Goal: Task Accomplishment & Management: Manage account settings

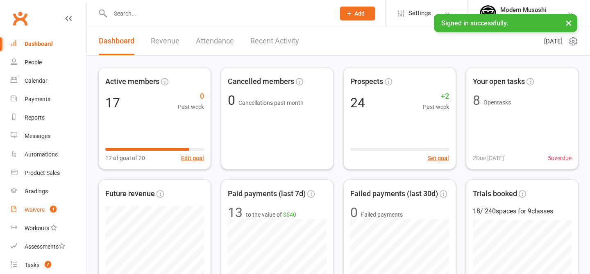
click at [41, 207] on div "Waivers" at bounding box center [35, 210] width 20 height 7
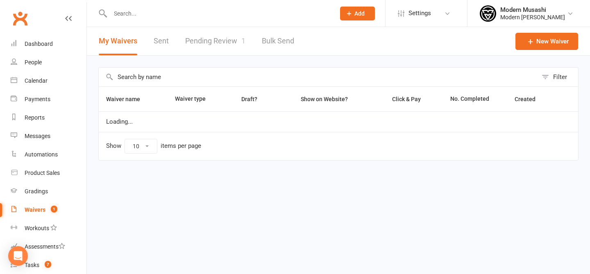
click at [209, 42] on link "Pending Review 1" at bounding box center [215, 41] width 60 height 28
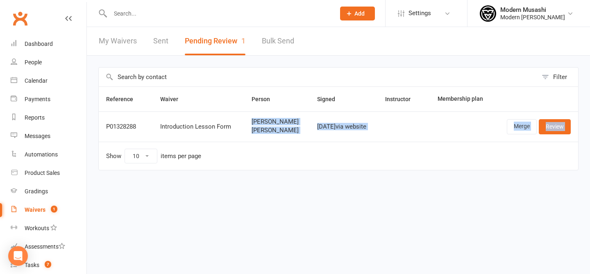
drag, startPoint x: 241, startPoint y: 124, endPoint x: 269, endPoint y: 145, distance: 35.7
click at [269, 145] on table "Reference Waiver Person Signed Instructor Membership plan P01328288 Introductio…" at bounding box center [338, 128] width 480 height 84
click at [269, 145] on td "Show 10 25 50 100 items per page" at bounding box center [338, 156] width 479 height 28
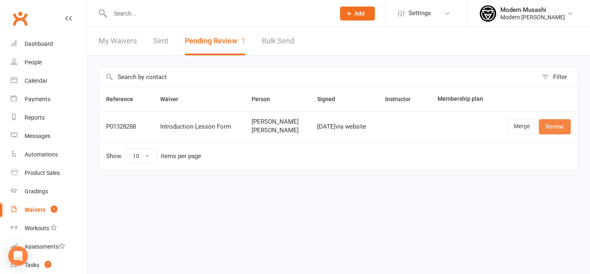
click at [551, 130] on link "Review" at bounding box center [555, 126] width 32 height 15
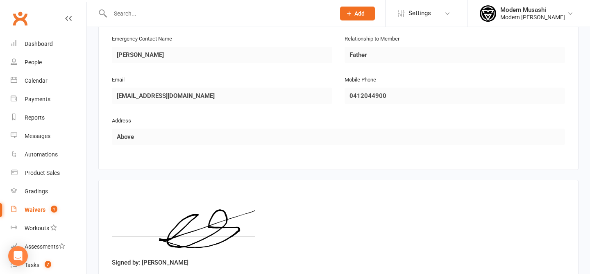
scroll to position [827, 0]
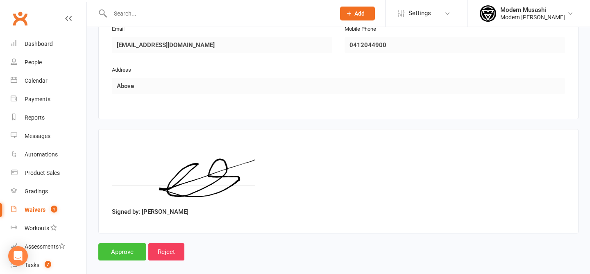
click at [118, 247] on input "Approve" at bounding box center [122, 251] width 48 height 17
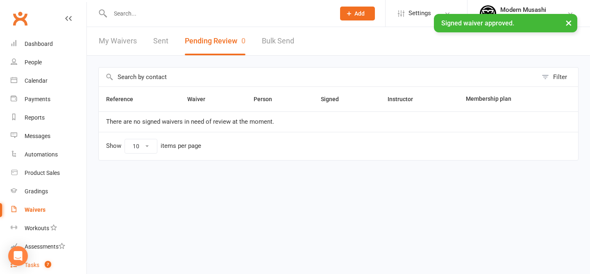
click at [35, 269] on link "Tasks 7" at bounding box center [49, 265] width 76 height 18
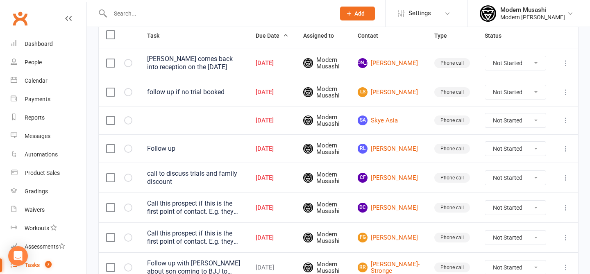
scroll to position [100, 0]
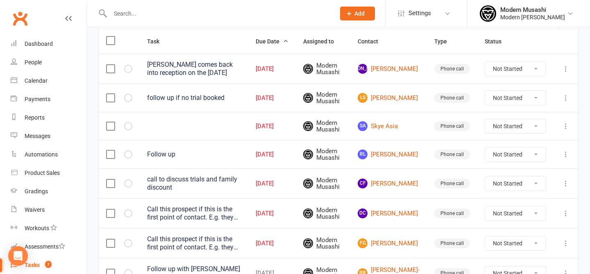
click at [524, 180] on select "Not Started In Progress Waiting Complete" at bounding box center [515, 184] width 61 height 14
click at [125, 129] on button "button" at bounding box center [128, 126] width 8 height 8
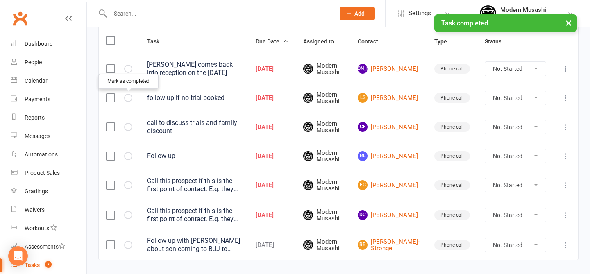
click at [130, 95] on button "button" at bounding box center [128, 98] width 8 height 8
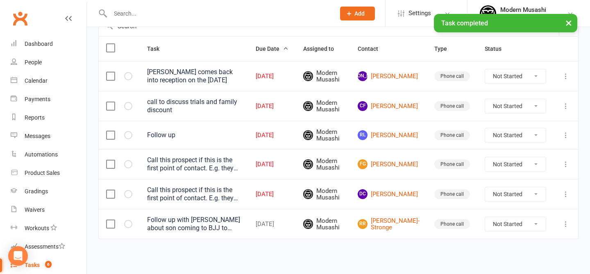
scroll to position [95, 0]
click at [129, 67] on td at bounding box center [119, 76] width 41 height 30
click at [128, 77] on button "button" at bounding box center [128, 76] width 8 height 8
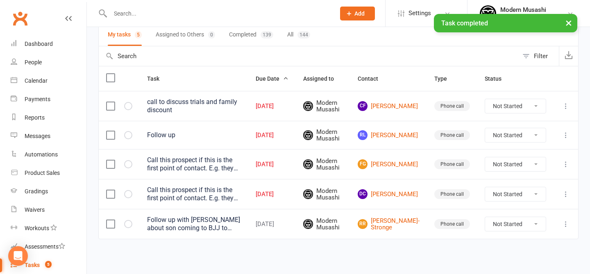
scroll to position [66, 0]
click at [128, 107] on td at bounding box center [119, 106] width 41 height 30
click at [0, 0] on icon "button" at bounding box center [0, 0] width 0 height 0
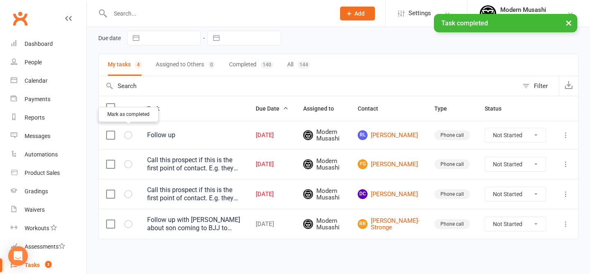
click at [0, 0] on icon "button" at bounding box center [0, 0] width 0 height 0
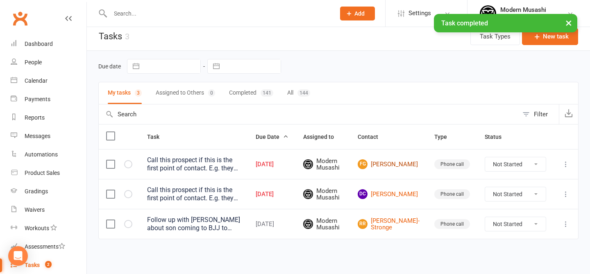
click at [401, 165] on link "FG Freya Gordon" at bounding box center [389, 164] width 62 height 10
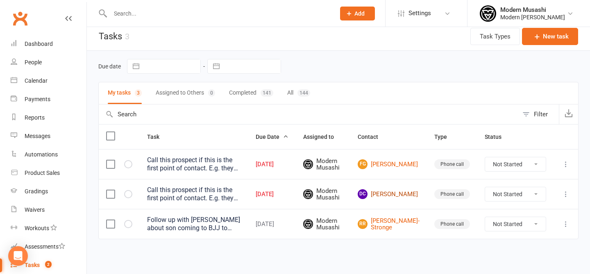
click at [405, 189] on link "DC Daniel Cutlack" at bounding box center [389, 194] width 62 height 10
click at [400, 189] on link "DC Daniel Cutlack" at bounding box center [389, 194] width 62 height 10
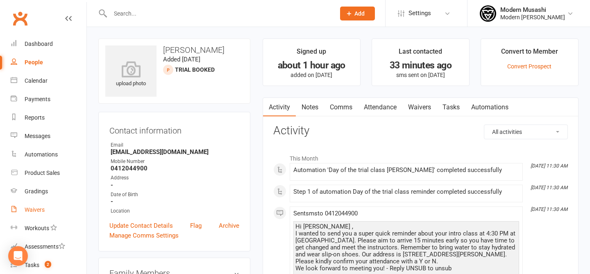
click at [50, 208] on link "Waivers" at bounding box center [49, 210] width 76 height 18
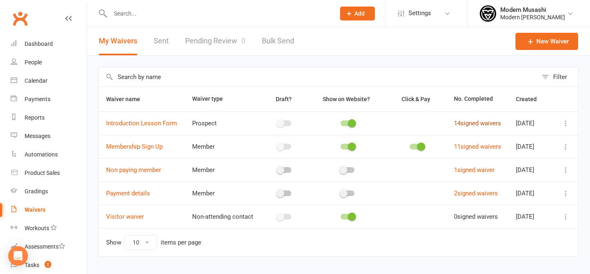
click at [461, 124] on link "14 signed waivers" at bounding box center [477, 123] width 47 height 7
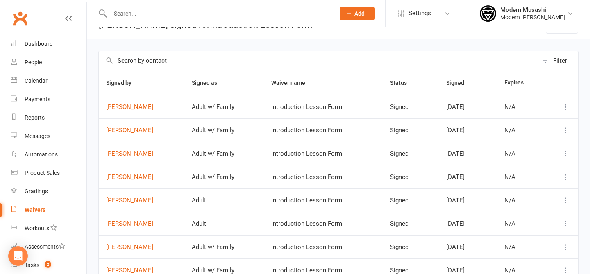
scroll to position [20, 0]
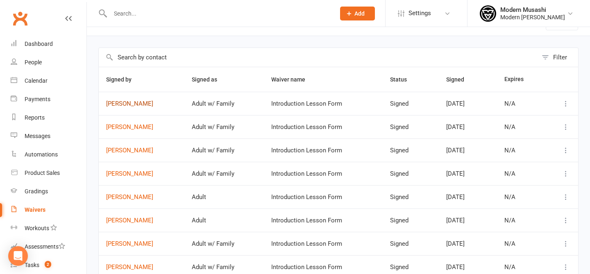
click at [134, 103] on link "Daniel Cutlack" at bounding box center [141, 103] width 71 height 7
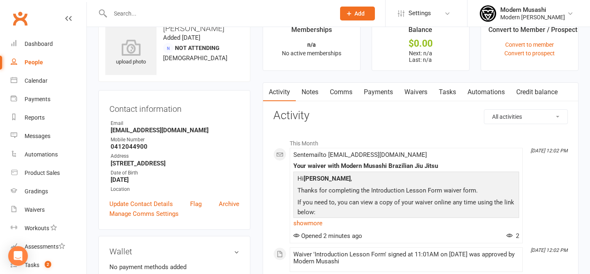
scroll to position [23, 0]
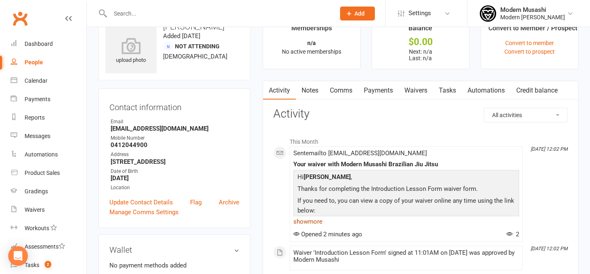
click at [309, 220] on link "show more" at bounding box center [406, 221] width 226 height 11
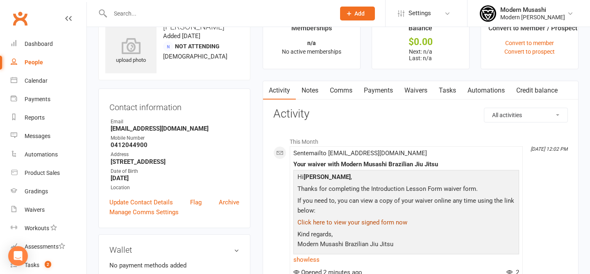
click at [350, 221] on link "Click here to view your signed form now" at bounding box center [353, 222] width 110 height 7
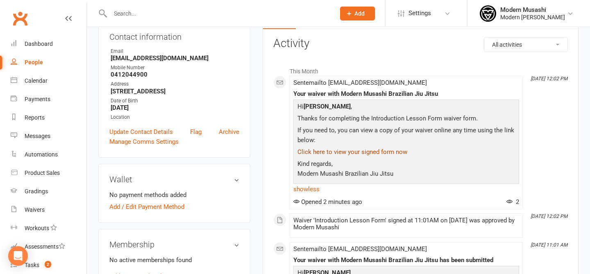
scroll to position [94, 0]
click at [346, 155] on link "Click here to view your signed form now" at bounding box center [353, 151] width 110 height 7
click at [372, 154] on link "Click here to view your signed form now" at bounding box center [353, 151] width 110 height 7
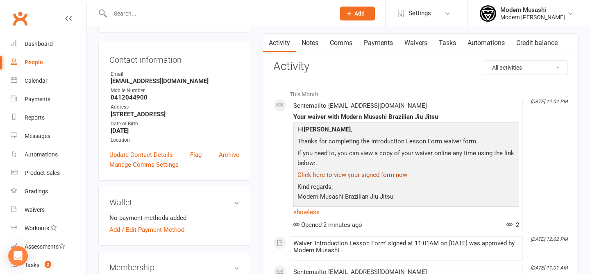
scroll to position [70, 0]
click at [373, 177] on link "Click here to view your signed form now" at bounding box center [353, 175] width 110 height 7
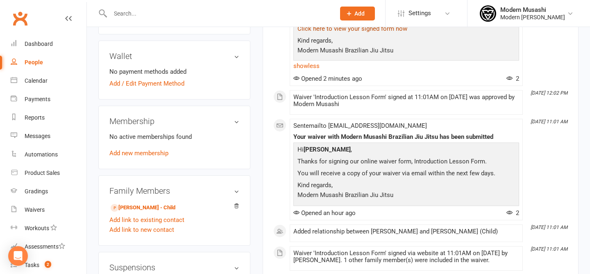
scroll to position [216, 0]
click at [153, 209] on link "Maebel Cutlack - Child" at bounding box center [143, 208] width 65 height 9
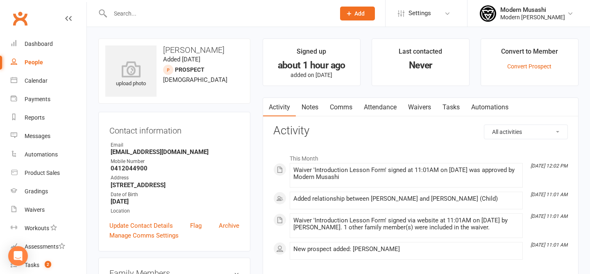
scroll to position [55, 0]
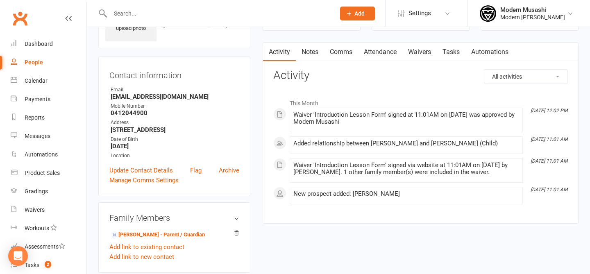
drag, startPoint x: 337, startPoint y: 78, endPoint x: 382, endPoint y: 219, distance: 148.0
click at [382, 219] on div "Activity Notes Comms Attendance Waivers Tasks Automations All activities Bookin…" at bounding box center [421, 133] width 316 height 182
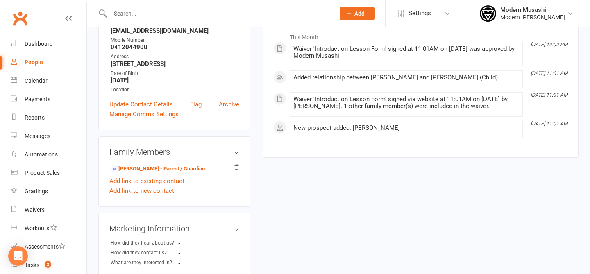
scroll to position [0, 0]
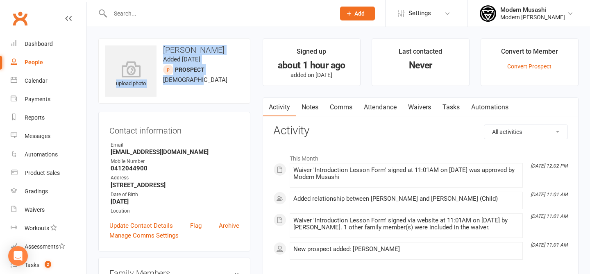
drag, startPoint x: 223, startPoint y: 92, endPoint x: 189, endPoint y: 33, distance: 68.3
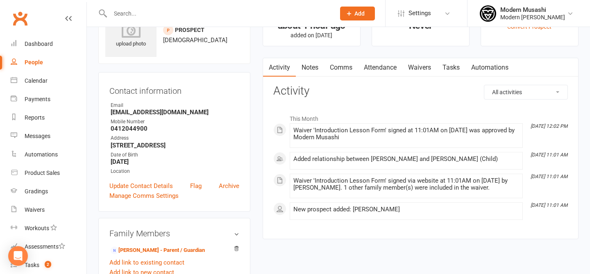
scroll to position [48, 0]
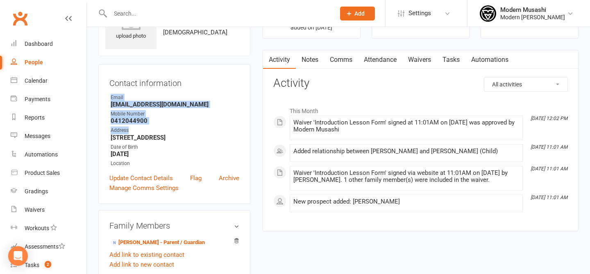
drag, startPoint x: 187, startPoint y: 107, endPoint x: 187, endPoint y: 131, distance: 24.2
click at [187, 131] on div "Contact information Owner Email admin@benchmarkelectrical.net.au Mobile Number …" at bounding box center [174, 134] width 152 height 140
click at [187, 131] on div "Address" at bounding box center [175, 131] width 129 height 8
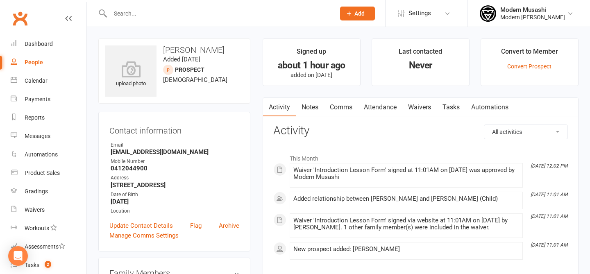
click at [513, 24] on li "Modern Musashi Modern Musashi Thirroul Signed in as: Modern Musashi Thirroul Sw…" at bounding box center [528, 13] width 123 height 27
click at [525, 15] on div "Modern Musashi Thirroul" at bounding box center [532, 17] width 65 height 7
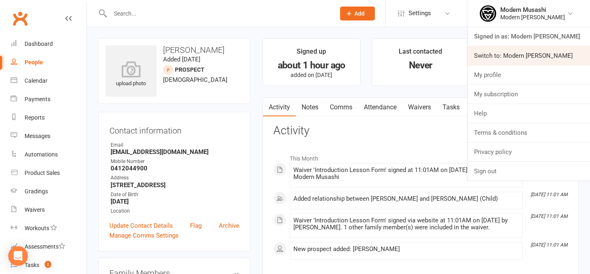
click at [525, 52] on link "Switch to: Modern Musashi Wollongong" at bounding box center [529, 55] width 123 height 19
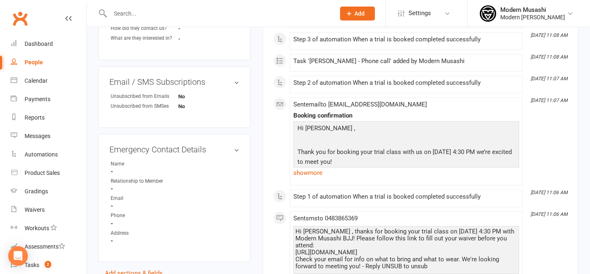
scroll to position [361, 0]
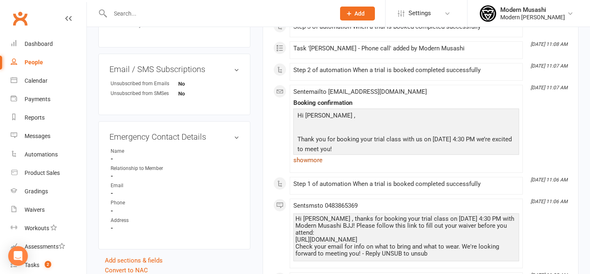
click at [303, 159] on link "show more" at bounding box center [406, 160] width 226 height 11
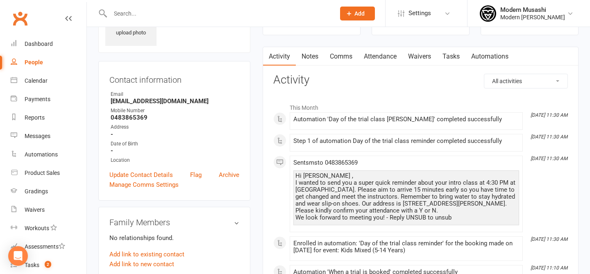
scroll to position [54, 0]
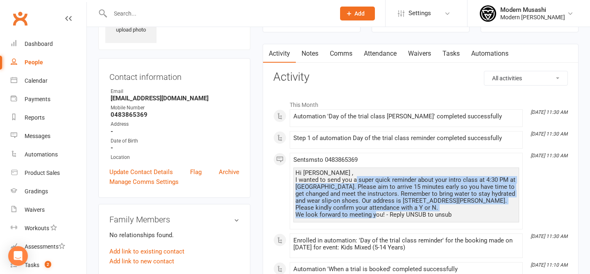
drag, startPoint x: 355, startPoint y: 180, endPoint x: 375, endPoint y: 217, distance: 41.6
click at [375, 217] on div "Hi Freya , I wanted to send you a super quick reminder about your intro class a…" at bounding box center [406, 194] width 222 height 49
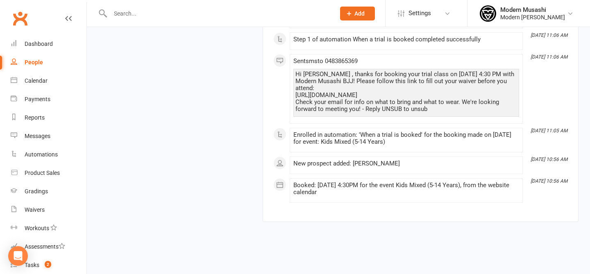
scroll to position [0, 0]
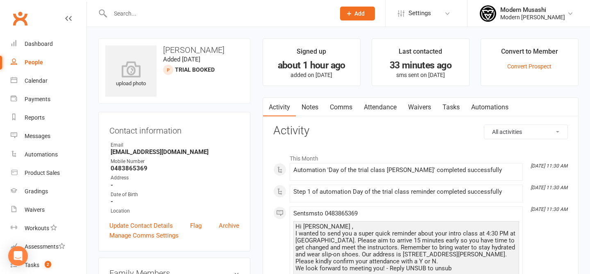
click at [320, 103] on link "Notes" at bounding box center [310, 107] width 28 height 19
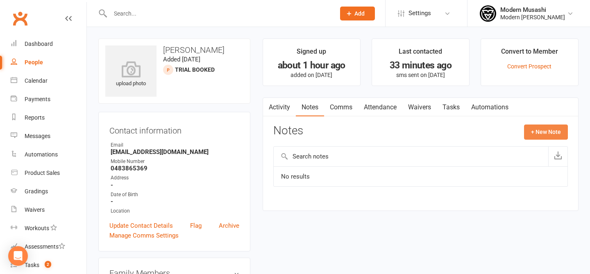
click at [549, 133] on button "+ New Note" at bounding box center [546, 132] width 44 height 15
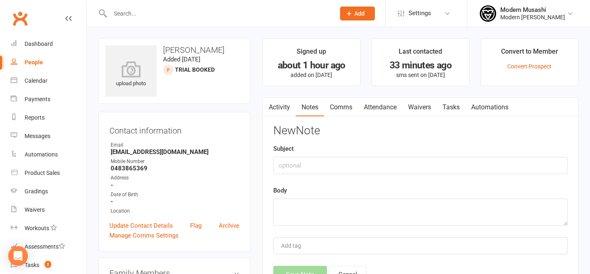
drag, startPoint x: 352, startPoint y: 176, endPoint x: 353, endPoint y: 169, distance: 7.4
click at [352, 176] on div "New Note Subject Body Add tag Save Note Cancel" at bounding box center [420, 204] width 295 height 159
click at [353, 167] on input "text" at bounding box center [420, 165] width 295 height 17
type input "phone call"
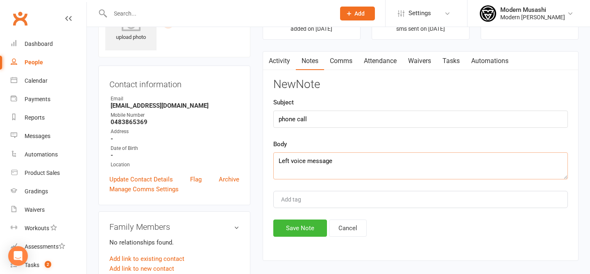
scroll to position [56, 0]
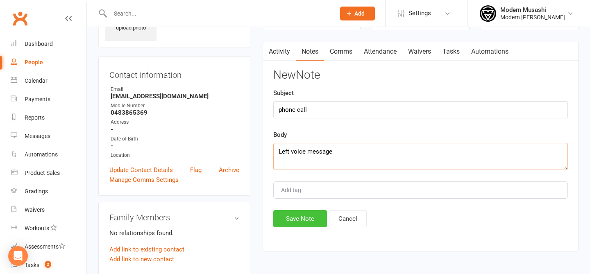
type textarea "Left voice message"
click at [288, 218] on button "Save Note" at bounding box center [300, 218] width 54 height 17
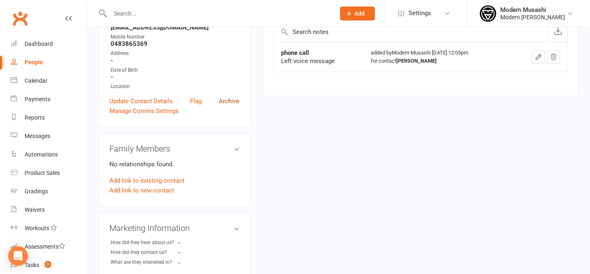
scroll to position [130, 0]
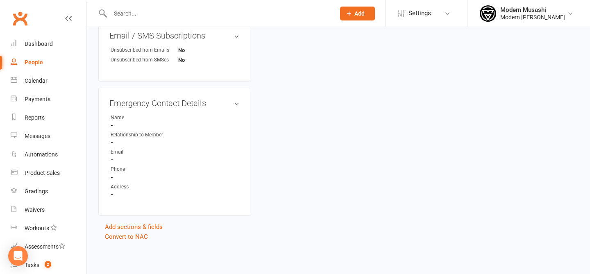
drag, startPoint x: 248, startPoint y: 55, endPoint x: 268, endPoint y: 303, distance: 249.1
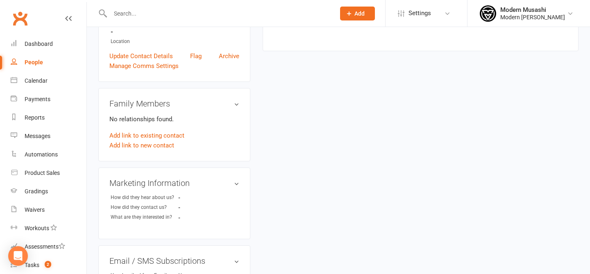
scroll to position [0, 0]
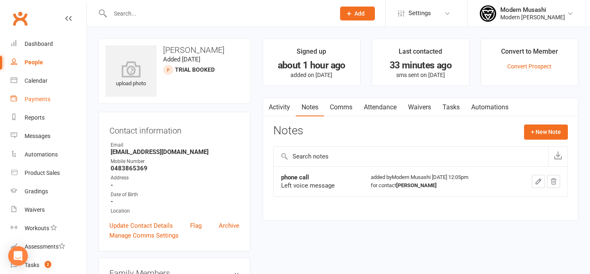
click at [37, 102] on div "Payments" at bounding box center [38, 99] width 26 height 7
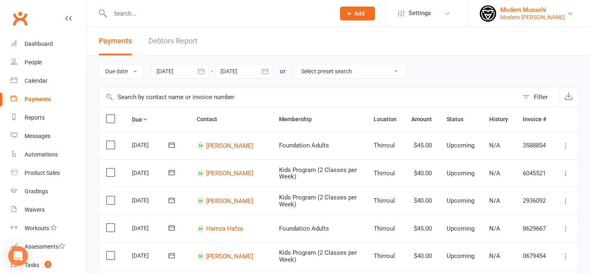
click at [511, 11] on div "Modern Musashi" at bounding box center [532, 9] width 65 height 7
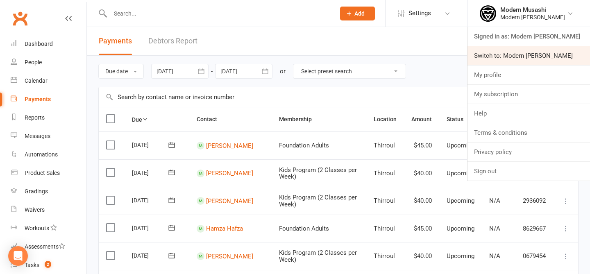
click at [525, 58] on link "Switch to: Modern [PERSON_NAME]" at bounding box center [529, 55] width 123 height 19
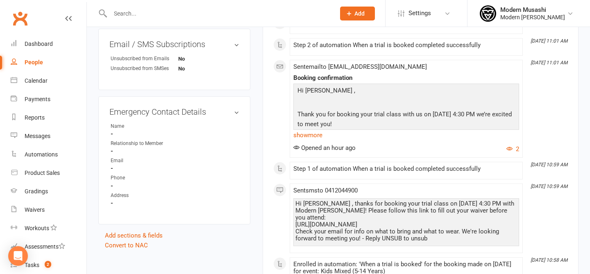
scroll to position [395, 0]
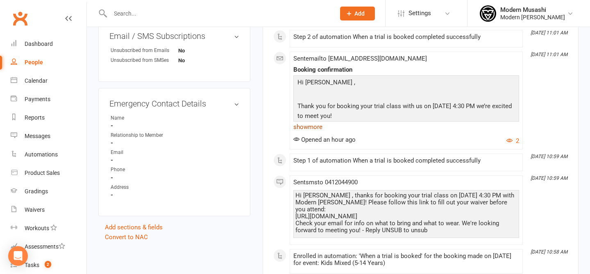
click at [319, 127] on link "show more" at bounding box center [406, 126] width 226 height 11
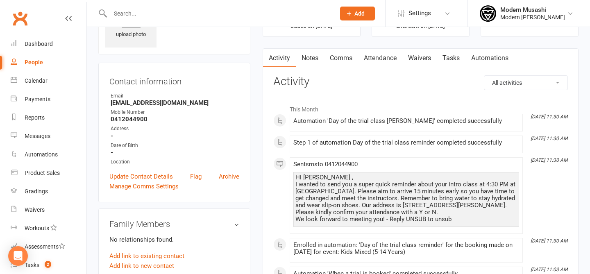
scroll to position [48, 0]
click at [408, 55] on link "Waivers" at bounding box center [419, 59] width 34 height 19
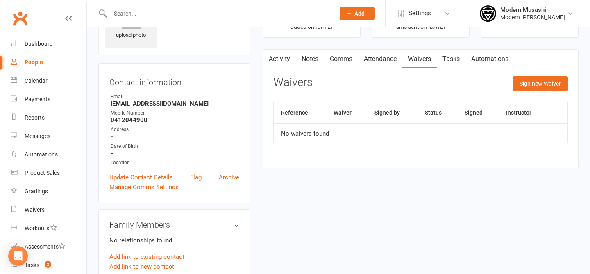
click at [374, 115] on th "Signed by" at bounding box center [392, 112] width 50 height 21
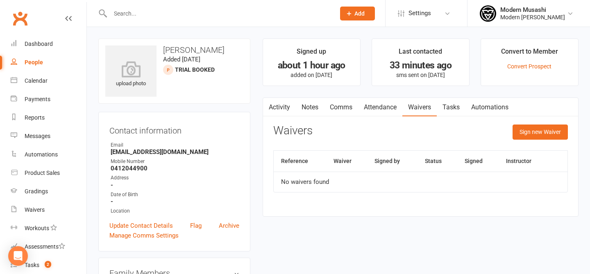
click at [171, 45] on h3 "[PERSON_NAME]" at bounding box center [174, 49] width 138 height 9
click at [383, 111] on link "Attendance" at bounding box center [380, 107] width 44 height 19
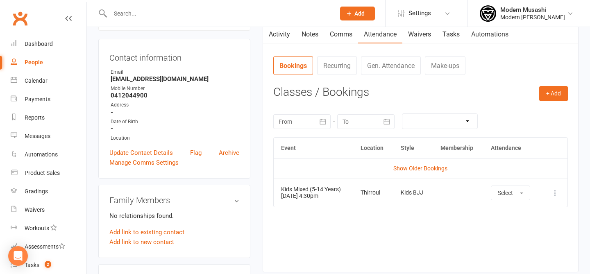
scroll to position [84, 0]
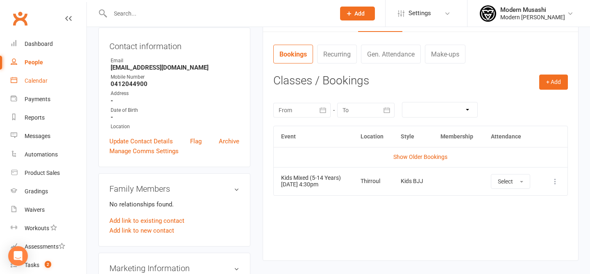
click at [47, 86] on link "Calendar" at bounding box center [49, 81] width 76 height 18
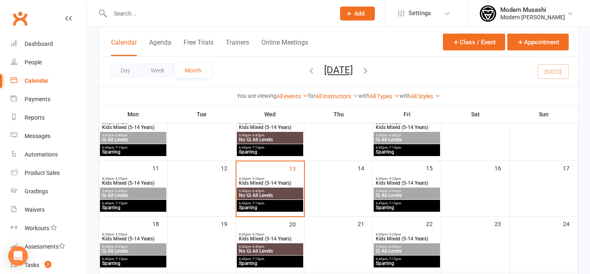
scroll to position [133, 0]
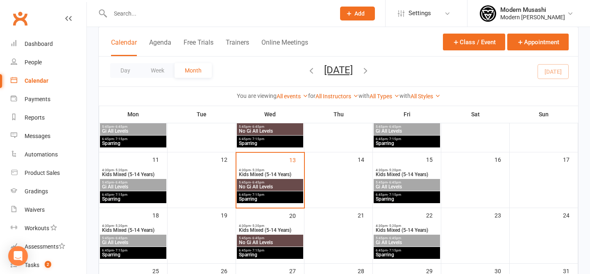
click at [264, 173] on span "Kids Mixed (5-14 Years)" at bounding box center [270, 174] width 63 height 5
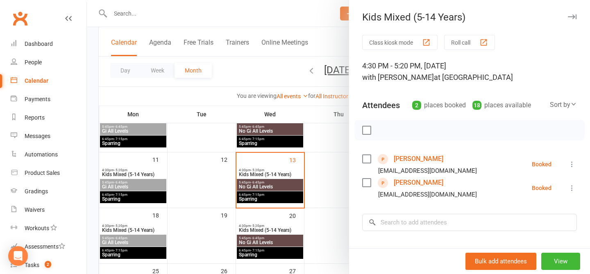
scroll to position [43, 0]
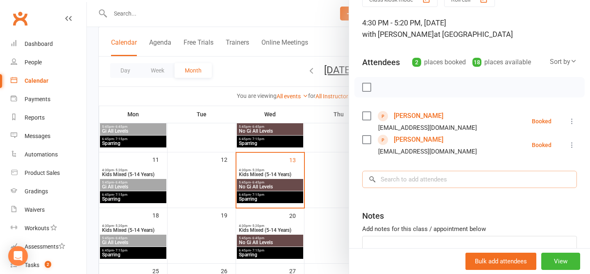
click at [443, 184] on input "search" at bounding box center [469, 179] width 215 height 17
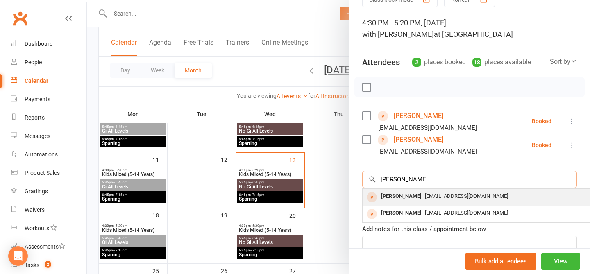
type input "harry"
click at [428, 200] on div "dwanajean@gmail.com" at bounding box center [485, 197] width 239 height 12
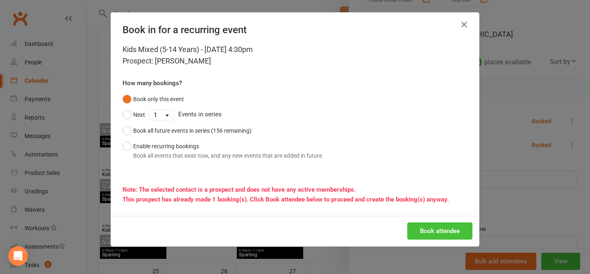
click at [425, 231] on button "Book attendee" at bounding box center [439, 231] width 65 height 17
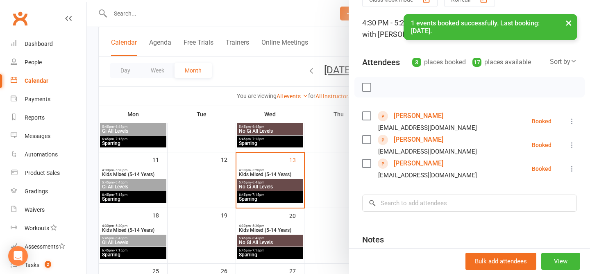
click at [414, 114] on link "Harry Colagiuri" at bounding box center [419, 115] width 50 height 13
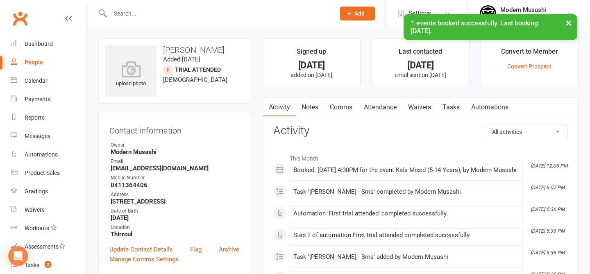
click at [378, 110] on link "Attendance" at bounding box center [380, 107] width 44 height 19
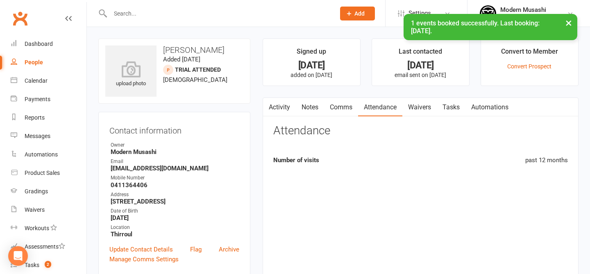
click at [421, 110] on link "Waivers" at bounding box center [419, 107] width 34 height 19
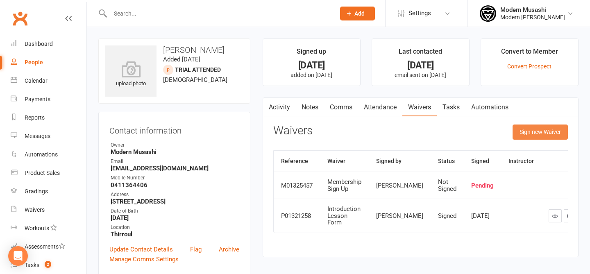
click at [529, 135] on button "Sign new Waiver" at bounding box center [540, 132] width 55 height 15
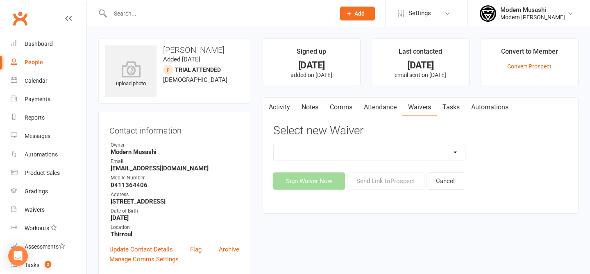
click at [334, 152] on select "Introduction Lesson Form Membership Sign Up Non paying member Payment details" at bounding box center [370, 152] width 192 height 16
select select "14399"
click at [274, 144] on select "Introduction Lesson Form Membership Sign Up Non paying member Payment details" at bounding box center [370, 152] width 192 height 16
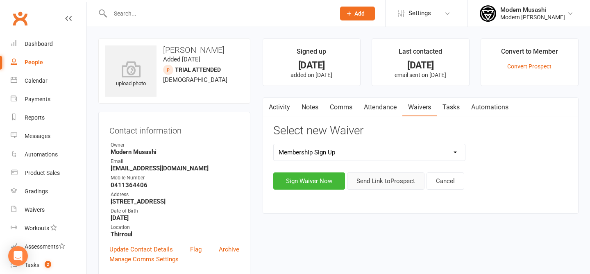
click at [400, 185] on button "Send Link to Prospect" at bounding box center [385, 181] width 77 height 17
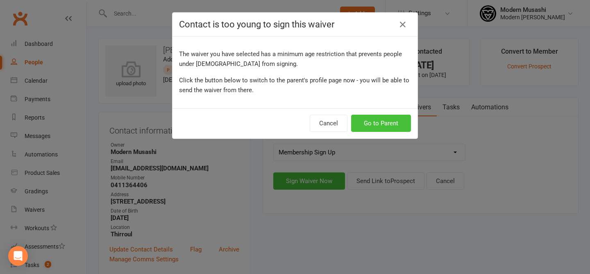
click at [379, 120] on button "Go to Parent" at bounding box center [381, 123] width 60 height 17
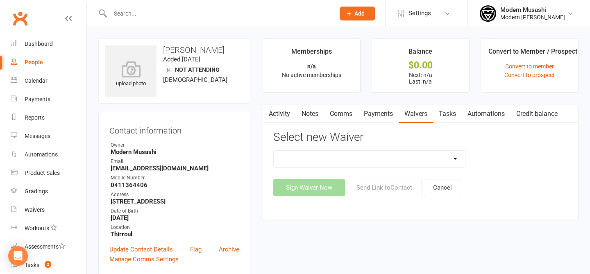
click at [294, 159] on select "Introduction Lesson Form Membership Sign Up Non paying member Payment details V…" at bounding box center [370, 159] width 192 height 16
select select "14399"
click at [274, 151] on select "Introduction Lesson Form Membership Sign Up Non paying member Payment details V…" at bounding box center [370, 159] width 192 height 16
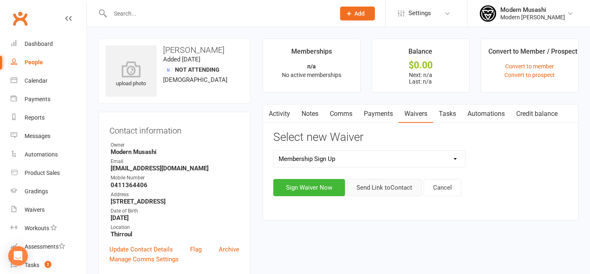
click at [375, 191] on button "Send Link to Contact" at bounding box center [384, 187] width 75 height 17
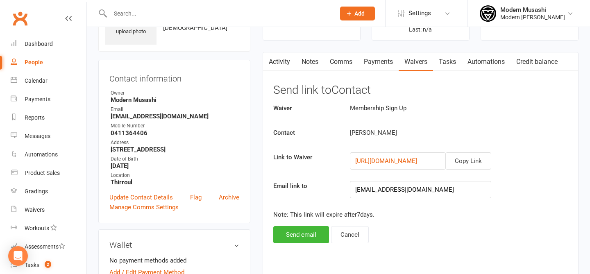
scroll to position [66, 0]
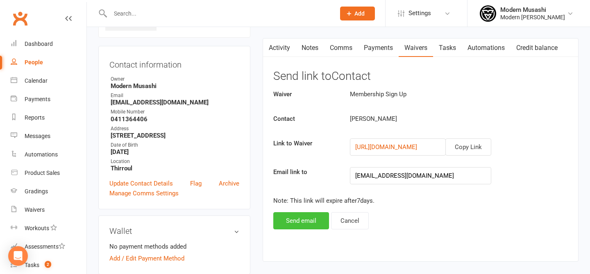
click at [314, 221] on button "Send email" at bounding box center [301, 220] width 56 height 17
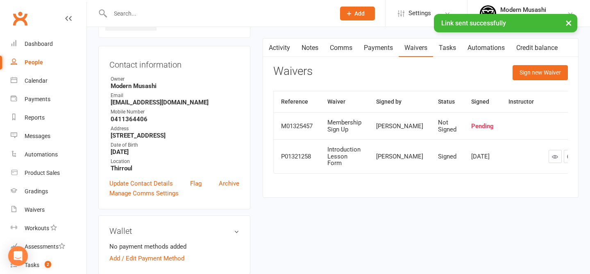
click at [329, 49] on link "Comms" at bounding box center [341, 48] width 34 height 19
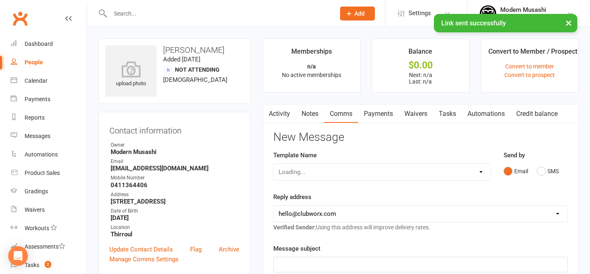
click at [543, 107] on link "Credit balance" at bounding box center [537, 114] width 53 height 19
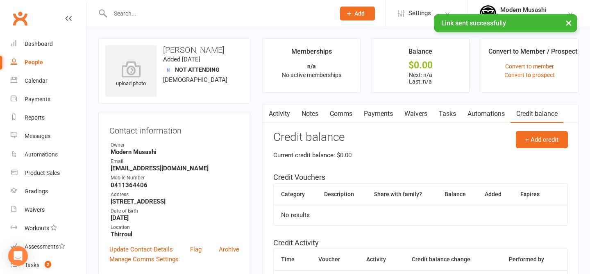
click at [311, 124] on div "Activity Notes Comms Payments Waivers Tasks Automations Credit balance + Add cr…" at bounding box center [421, 209] width 316 height 211
click at [309, 117] on link "Notes" at bounding box center [310, 114] width 28 height 19
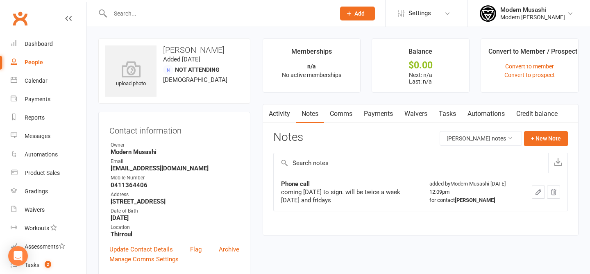
click at [345, 113] on link "Comms" at bounding box center [341, 114] width 34 height 19
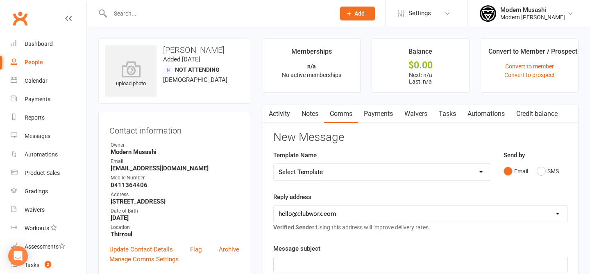
click at [306, 109] on link "Notes" at bounding box center [310, 114] width 28 height 19
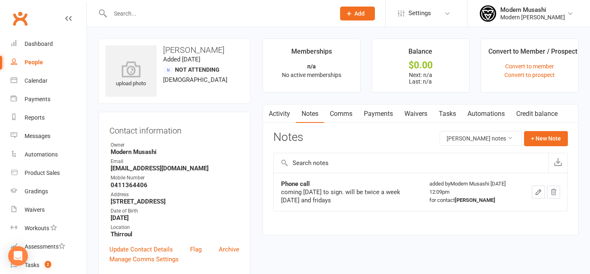
click at [345, 109] on link "Comms" at bounding box center [341, 114] width 34 height 19
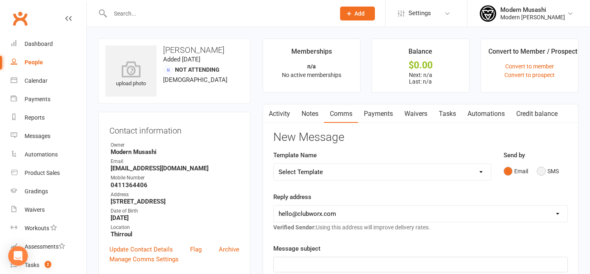
click at [554, 175] on button "SMS" at bounding box center [548, 172] width 22 height 16
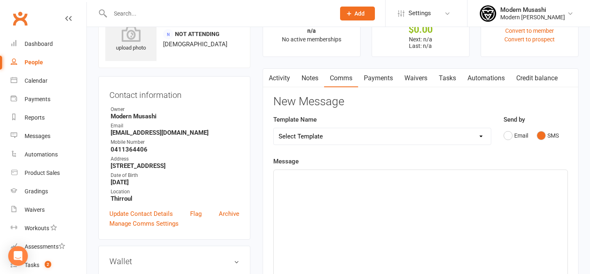
scroll to position [52, 0]
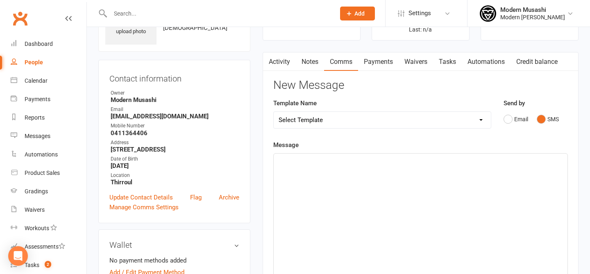
click at [346, 116] on select "Select Template [SMS] Book your free trial [SMS] [Default template - review bef…" at bounding box center [382, 120] width 217 height 16
click at [326, 192] on div "﻿" at bounding box center [421, 215] width 294 height 123
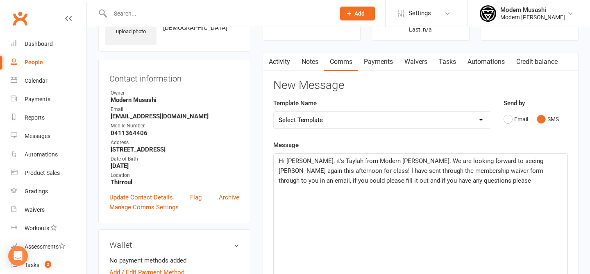
click at [465, 171] on span "Hi Dwana, it's Taylah from Modern Musashi BJJ. We are looking forward to seeing…" at bounding box center [412, 170] width 266 height 27
click at [509, 180] on p "Hi Dwana, it's Taylah from Modern Musashi BJJ. We are looking forward to seeing…" at bounding box center [421, 175] width 284 height 39
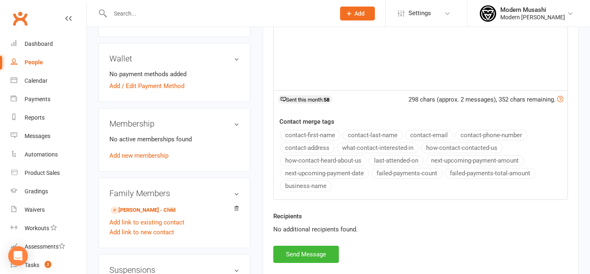
scroll to position [243, 0]
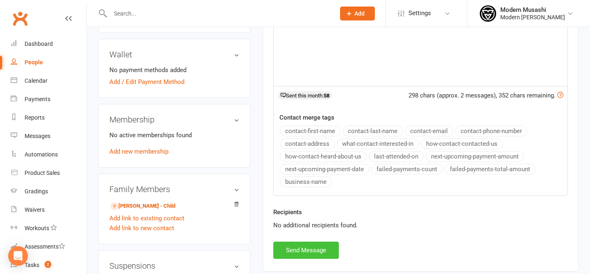
click at [314, 254] on button "Send Message" at bounding box center [306, 250] width 66 height 17
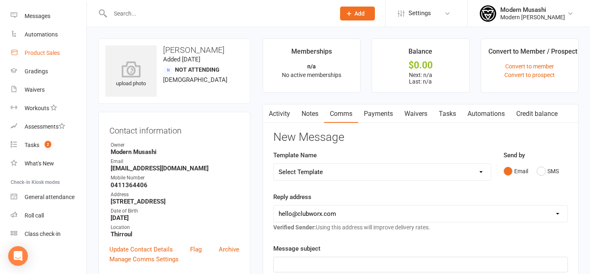
scroll to position [0, 0]
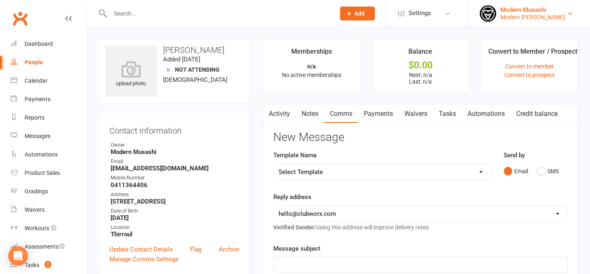
click at [540, 18] on div "Modern Musashi Thirroul" at bounding box center [532, 17] width 65 height 7
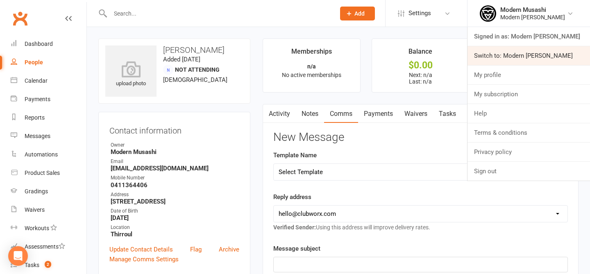
click at [520, 59] on link "Switch to: Modern Musashi Wollongong" at bounding box center [529, 55] width 123 height 19
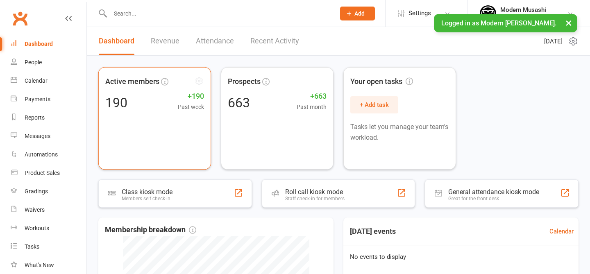
click at [156, 118] on div "Active members 190 +190 Past week" at bounding box center [154, 118] width 113 height 102
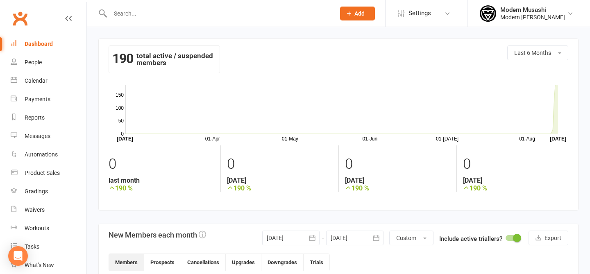
click at [143, 13] on input "text" at bounding box center [219, 13] width 222 height 11
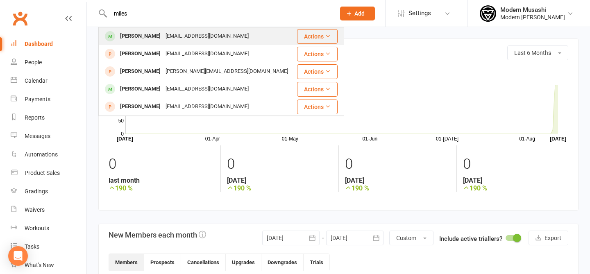
type input "miles"
click at [168, 37] on div "peter_miles404@hotmail.com" at bounding box center [207, 36] width 88 height 12
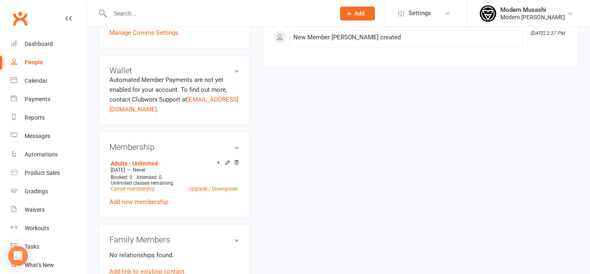
scroll to position [250, 0]
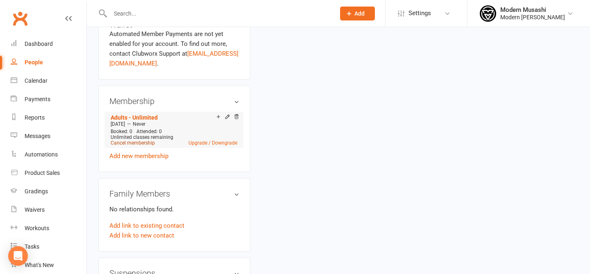
click at [135, 141] on link "Cancel membership" at bounding box center [133, 143] width 44 height 6
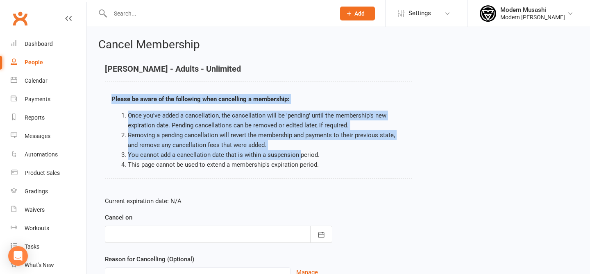
drag, startPoint x: 289, startPoint y: 142, endPoint x: 301, endPoint y: 160, distance: 22.2
click at [301, 160] on div "Peter Miles - Adults - Unlimited Please be aware of the following when cancelli…" at bounding box center [258, 121] width 307 height 114
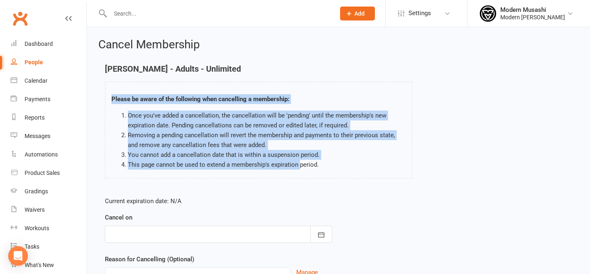
click at [301, 160] on li "This page cannot be used to extend a membership's expiration period." at bounding box center [267, 165] width 278 height 10
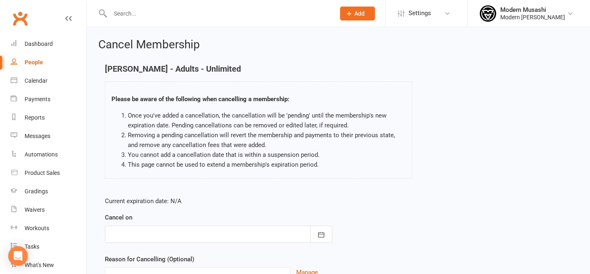
scroll to position [80, 0]
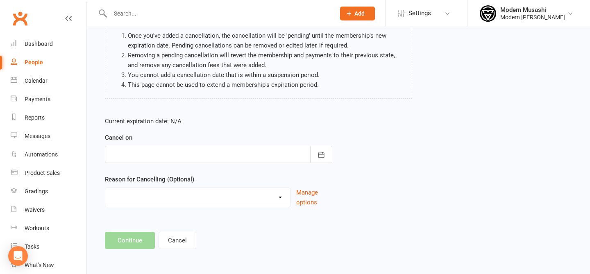
click at [210, 149] on div at bounding box center [218, 154] width 227 height 17
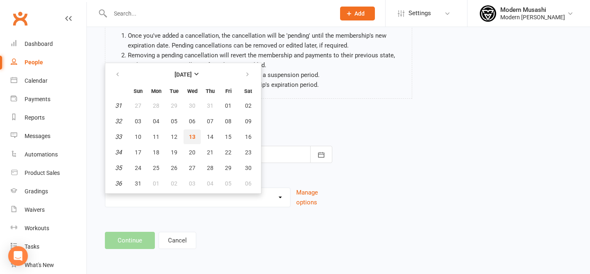
click at [191, 134] on span "13" at bounding box center [192, 137] width 7 height 7
type input "13 Aug 2025"
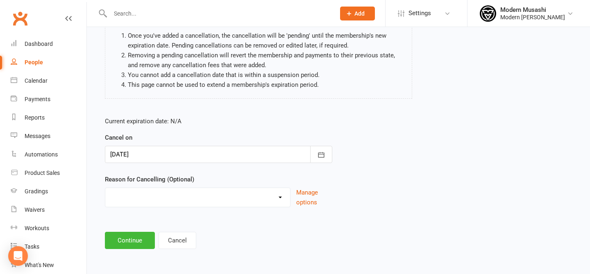
click at [409, 156] on div "Current expiration date: N/A Cancel on 13 Aug 2025 August 2025 Sun Mon Tue Wed …" at bounding box center [338, 164] width 479 height 109
click at [161, 198] on select "Holiday Injury Other reason" at bounding box center [197, 196] width 185 height 16
select select "1"
click at [105, 188] on select "Holiday Injury Other reason" at bounding box center [197, 196] width 185 height 16
click at [132, 244] on button "Continue" at bounding box center [130, 240] width 50 height 17
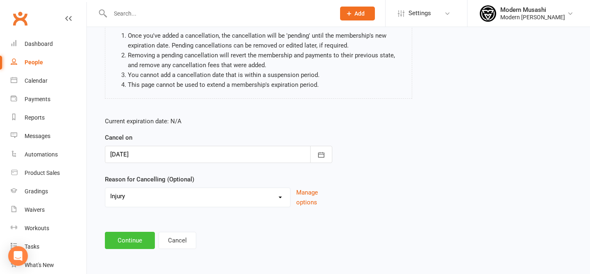
scroll to position [0, 0]
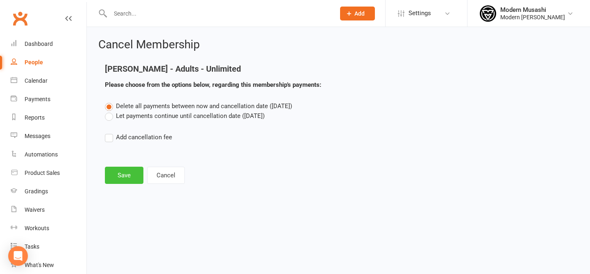
click at [118, 180] on button "Save" at bounding box center [124, 175] width 39 height 17
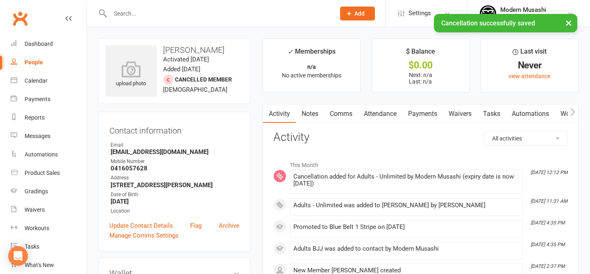
click at [39, 64] on div "People" at bounding box center [34, 62] width 18 height 7
select select "50"
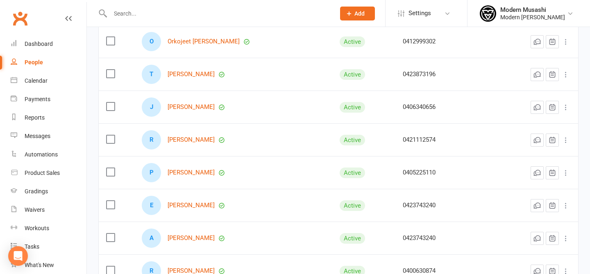
scroll to position [381, 0]
click at [191, 73] on link "Talia Bannon" at bounding box center [191, 73] width 47 height 7
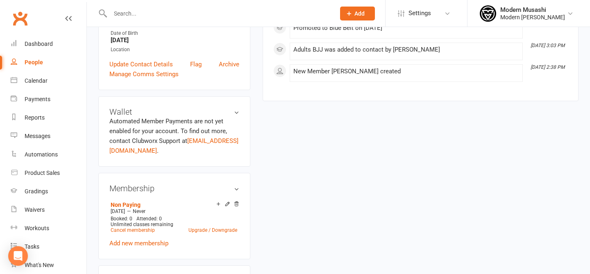
scroll to position [288, 0]
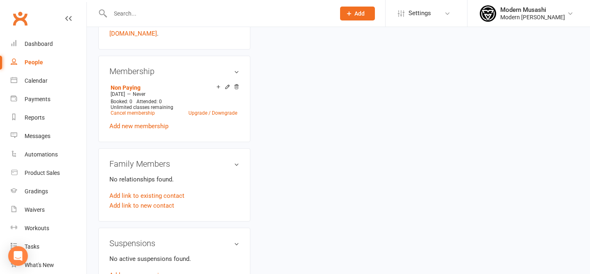
select select "50"
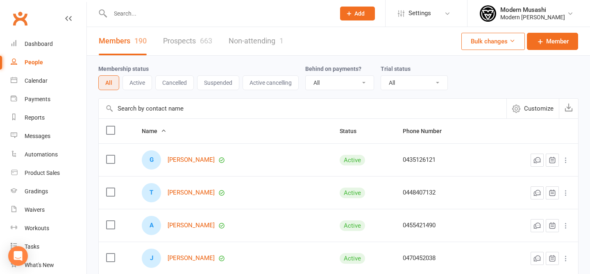
click at [152, 88] on button "Active" at bounding box center [138, 82] width 30 height 15
click at [186, 87] on button "Cancelled" at bounding box center [174, 82] width 39 height 15
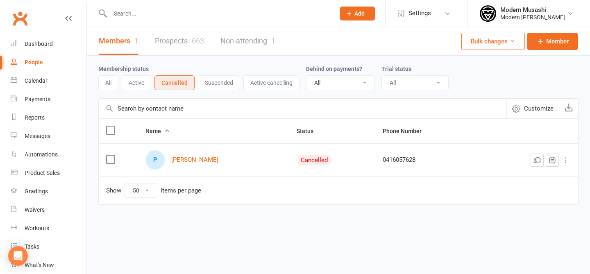
drag, startPoint x: 259, startPoint y: 110, endPoint x: 279, endPoint y: 220, distance: 111.7
click at [279, 220] on div "Members 1 Prospects 663 Non-attending 1 Bulk changes Member Membership status A…" at bounding box center [338, 132] width 503 height 210
click at [255, 86] on button "Active cancelling" at bounding box center [271, 82] width 56 height 15
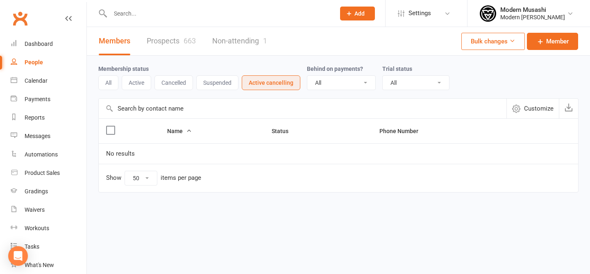
click at [166, 86] on button "Cancelled" at bounding box center [174, 82] width 39 height 15
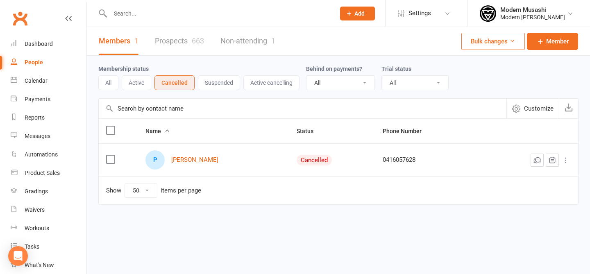
click at [247, 47] on link "Non-attending 1" at bounding box center [247, 41] width 55 height 28
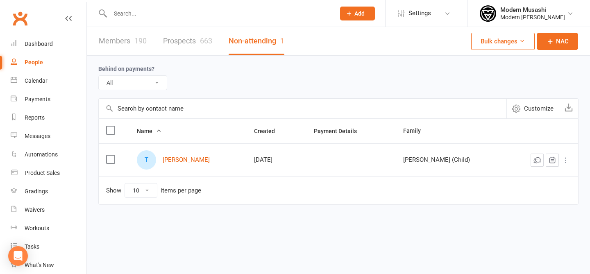
click at [409, 27] on div "Prospect Member Non-attending contact Class / event Appointment Grading event T…" at bounding box center [295, 13] width 590 height 27
click at [409, 14] on span "Settings" at bounding box center [420, 13] width 23 height 18
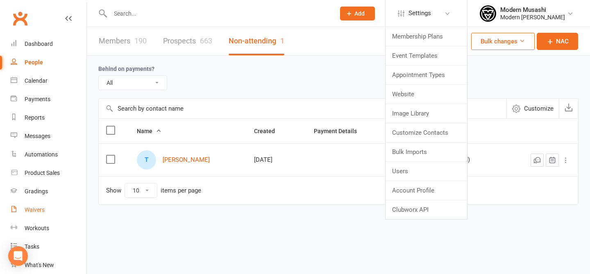
click at [44, 214] on link "Waivers" at bounding box center [49, 210] width 76 height 18
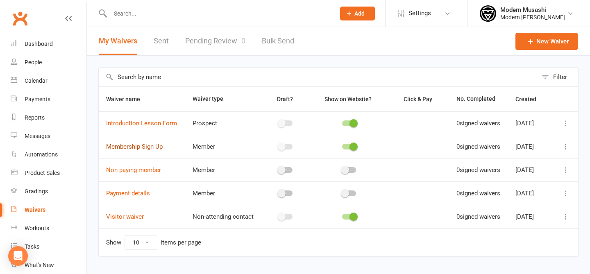
click at [141, 150] on link "Membership Sign Up" at bounding box center [134, 146] width 57 height 7
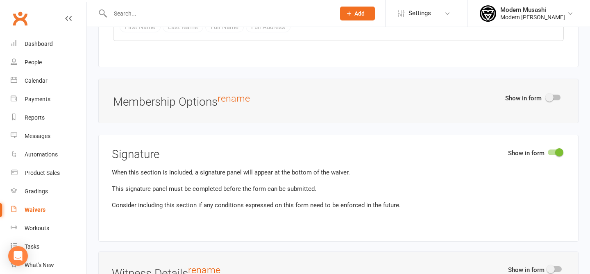
scroll to position [3681, 0]
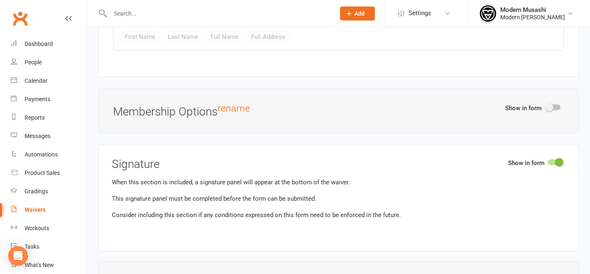
click at [553, 103] on span at bounding box center [549, 107] width 8 height 8
click at [547, 106] on input "checkbox" at bounding box center [547, 106] width 0 height 0
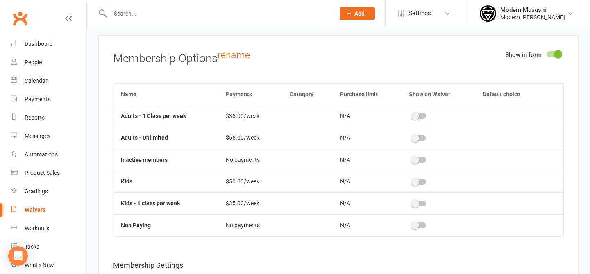
scroll to position [3734, 0]
click at [415, 134] on span at bounding box center [415, 138] width 8 height 8
click at [412, 136] on input "checkbox" at bounding box center [412, 136] width 0 height 0
click at [485, 134] on span at bounding box center [483, 138] width 8 height 8
click at [480, 136] on input "checkbox" at bounding box center [480, 136] width 0 height 0
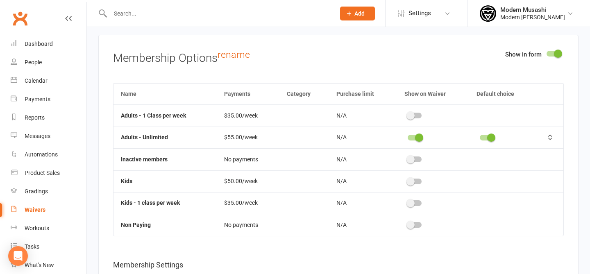
click at [413, 179] on switch at bounding box center [414, 182] width 20 height 7
click at [411, 177] on span at bounding box center [411, 181] width 8 height 8
click at [408, 180] on input "checkbox" at bounding box center [408, 180] width 0 height 0
click at [478, 179] on switch at bounding box center [487, 182] width 20 height 7
click at [487, 177] on span at bounding box center [483, 181] width 8 height 8
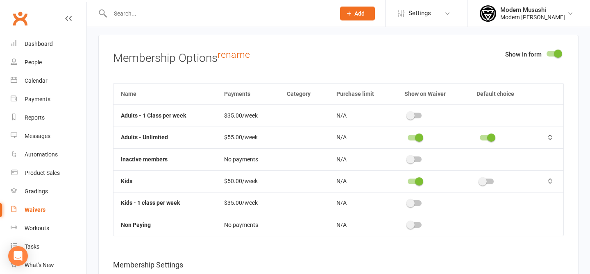
click at [480, 180] on input "checkbox" at bounding box center [480, 180] width 0 height 0
click at [484, 134] on span at bounding box center [483, 138] width 8 height 8
click at [480, 136] on input "checkbox" at bounding box center [480, 136] width 0 height 0
click at [484, 135] on div at bounding box center [487, 138] width 14 height 6
click at [480, 136] on input "checkbox" at bounding box center [480, 136] width 0 height 0
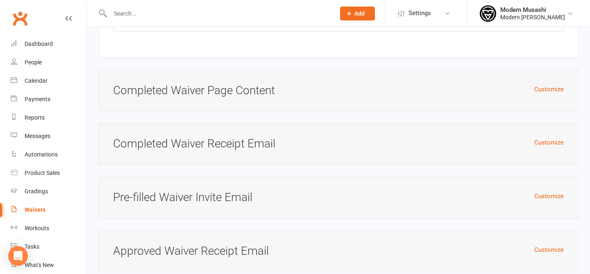
scroll to position [4511, 0]
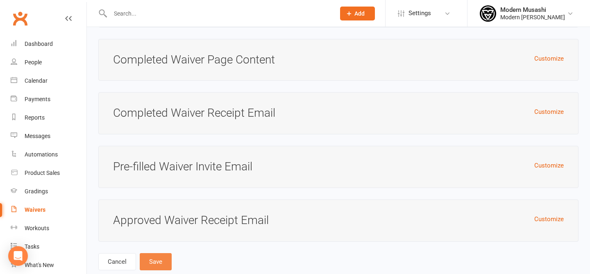
click at [151, 253] on button "Save" at bounding box center [156, 261] width 32 height 17
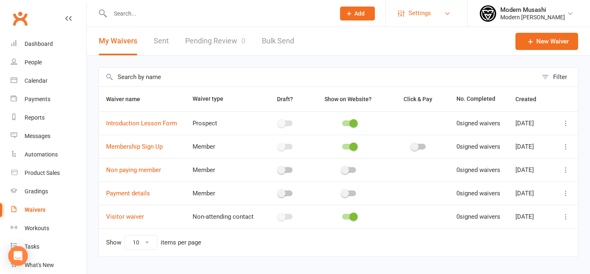
click at [413, 16] on span "Settings" at bounding box center [420, 13] width 23 height 18
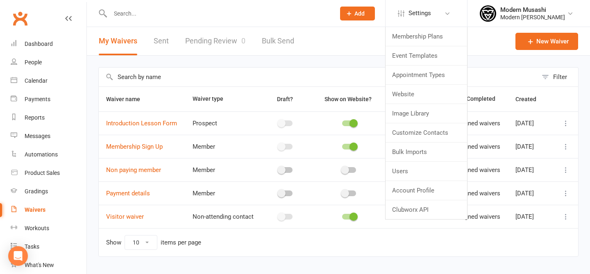
click at [264, 82] on input "text" at bounding box center [318, 77] width 439 height 19
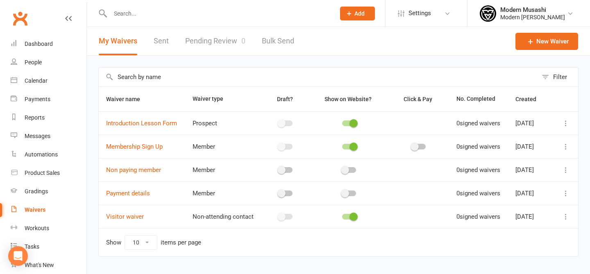
click at [416, 149] on div at bounding box center [419, 147] width 14 height 6
click at [412, 145] on input "checkbox" at bounding box center [412, 145] width 0 height 0
click at [139, 150] on link "Membership Sign Up" at bounding box center [134, 146] width 57 height 7
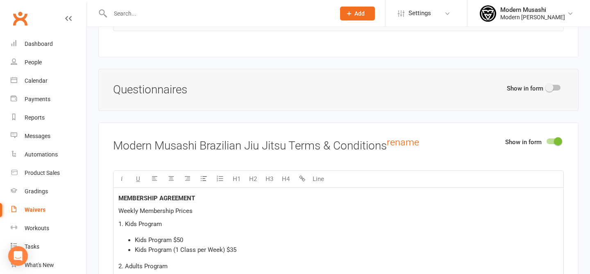
scroll to position [1065, 0]
click at [552, 81] on div "Show in form Questionnaires" at bounding box center [338, 89] width 480 height 42
click at [550, 89] on span at bounding box center [549, 87] width 8 height 8
click at [547, 86] on input "checkbox" at bounding box center [547, 86] width 0 height 0
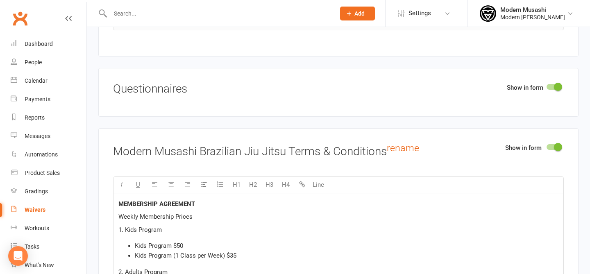
select select "do_not_copy_answers"
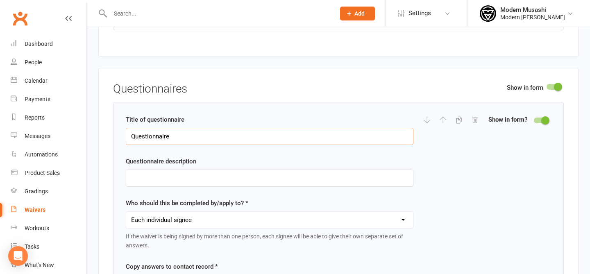
click at [203, 141] on input "Questionnaire" at bounding box center [270, 136] width 288 height 17
click at [269, 230] on div "Who should this be completed by/apply to? * Each individual signee Primary sign…" at bounding box center [270, 224] width 288 height 52
click at [261, 226] on select "Each individual signee Primary signee only Dependent signees only Attending sig…" at bounding box center [269, 220] width 287 height 16
click at [298, 132] on input "Questionnaire" at bounding box center [270, 136] width 288 height 17
click at [557, 86] on span at bounding box center [558, 87] width 8 height 8
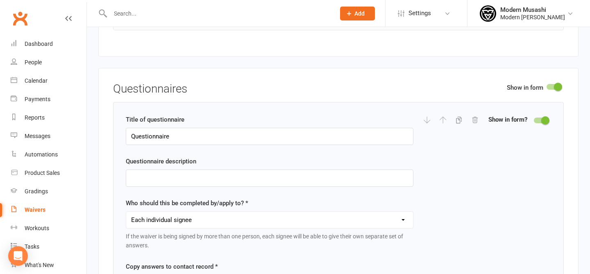
click at [547, 86] on input "checkbox" at bounding box center [547, 86] width 0 height 0
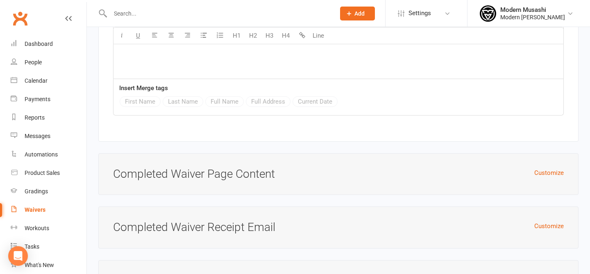
scroll to position [4511, 0]
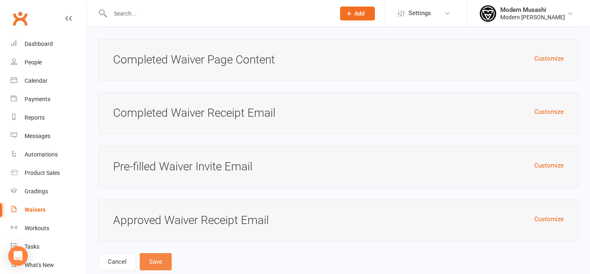
click at [163, 253] on button "Save" at bounding box center [156, 261] width 32 height 17
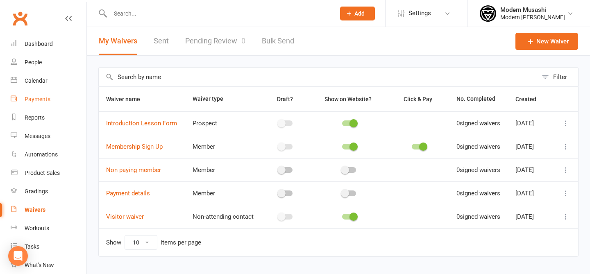
click at [35, 98] on div "Payments" at bounding box center [38, 99] width 26 height 7
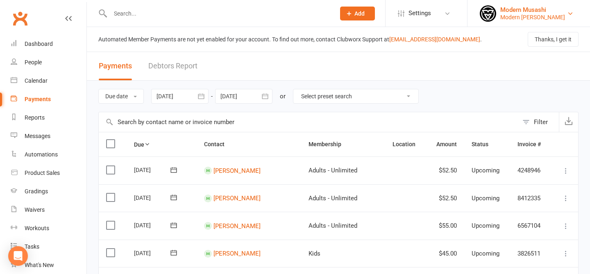
click at [526, 17] on div "Modern [PERSON_NAME]" at bounding box center [532, 17] width 65 height 7
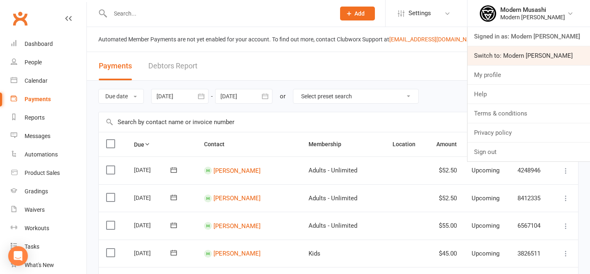
click at [511, 54] on link "Switch to: Modern [PERSON_NAME]" at bounding box center [529, 55] width 123 height 19
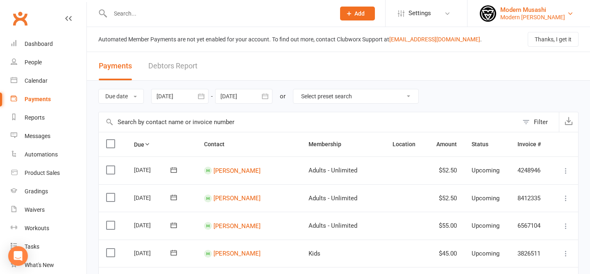
click at [500, 11] on div "Modern Musashi" at bounding box center [532, 9] width 65 height 7
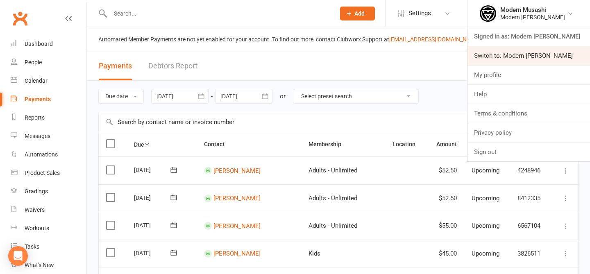
click at [511, 50] on link "Switch to: Modern [PERSON_NAME]" at bounding box center [529, 55] width 123 height 19
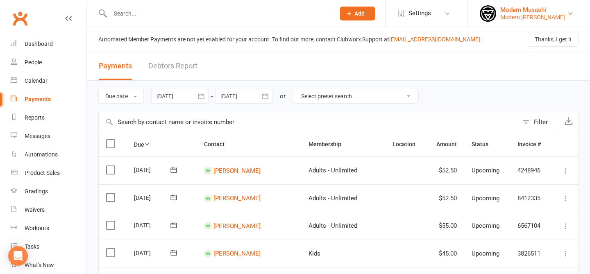
click at [516, 18] on div "Modern [PERSON_NAME]" at bounding box center [532, 17] width 65 height 7
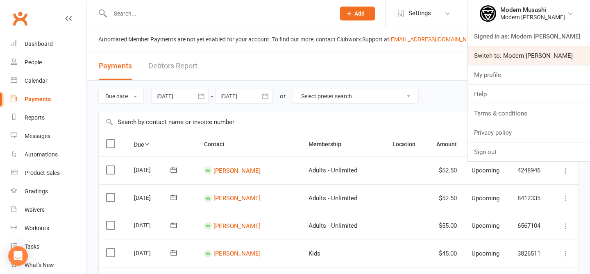
click at [515, 62] on link "Switch to: Modern [PERSON_NAME]" at bounding box center [529, 55] width 123 height 19
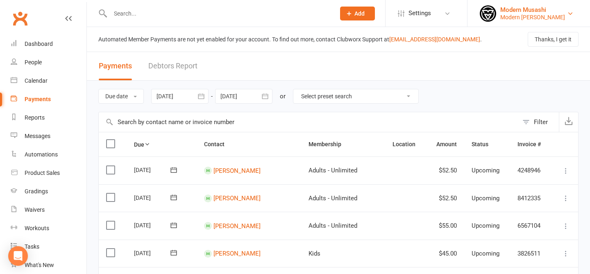
click at [518, 17] on div "Modern [PERSON_NAME]" at bounding box center [532, 17] width 65 height 7
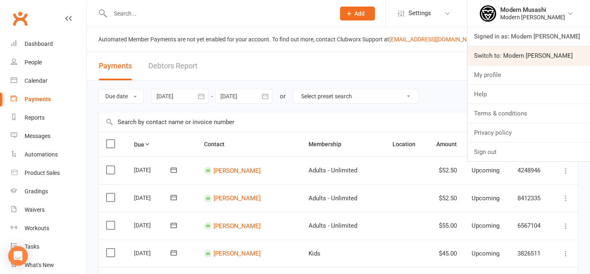
click at [502, 59] on link "Switch to: Modern [PERSON_NAME]" at bounding box center [529, 55] width 123 height 19
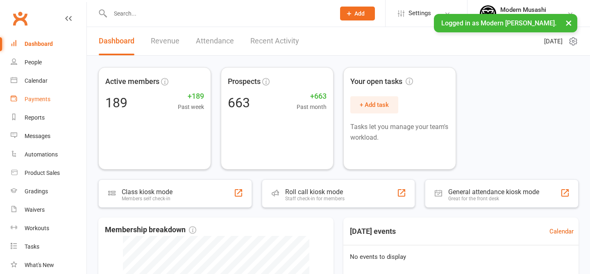
click at [27, 101] on div "Payments" at bounding box center [38, 99] width 26 height 7
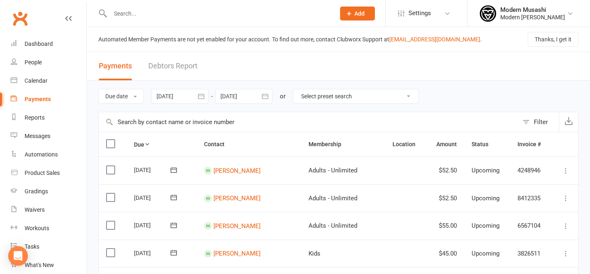
click at [177, 94] on div at bounding box center [179, 96] width 57 height 15
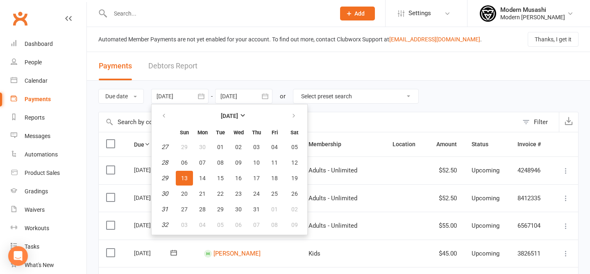
click at [177, 94] on div at bounding box center [179, 96] width 57 height 15
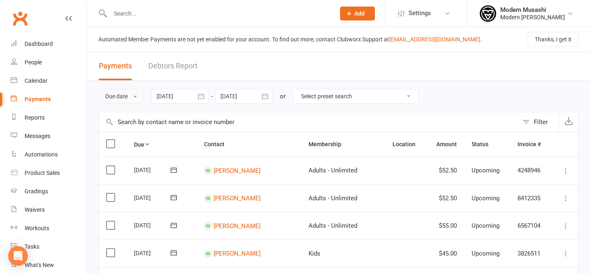
click at [126, 97] on button "Due date" at bounding box center [120, 96] width 45 height 15
click at [334, 97] on select "Select preset search All failures All skipped payments All pending payments All…" at bounding box center [355, 96] width 125 height 14
click at [154, 143] on th "Due" at bounding box center [162, 144] width 70 height 24
click at [175, 96] on div at bounding box center [179, 96] width 57 height 15
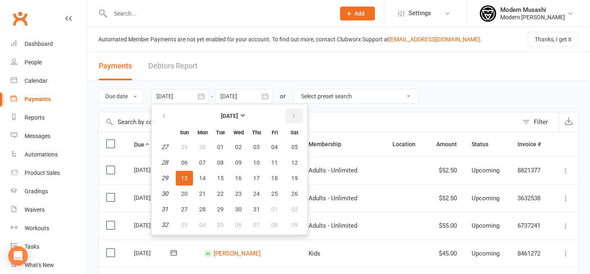
click at [292, 119] on button "button" at bounding box center [295, 116] width 18 height 15
click at [269, 207] on button "29" at bounding box center [274, 209] width 17 height 15
type input "[DATE]"
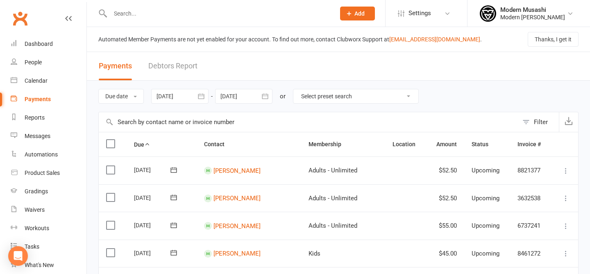
click at [266, 100] on icon "button" at bounding box center [265, 96] width 8 height 8
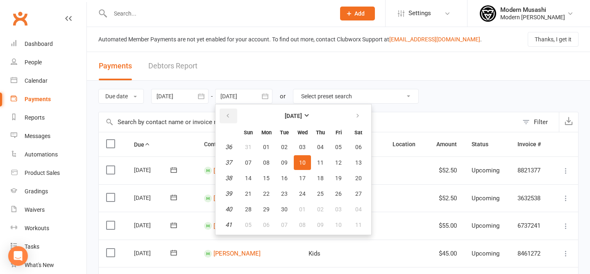
click at [229, 116] on icon "button" at bounding box center [228, 116] width 6 height 7
click at [339, 206] on span "29" at bounding box center [338, 209] width 7 height 7
type input "[DATE]"
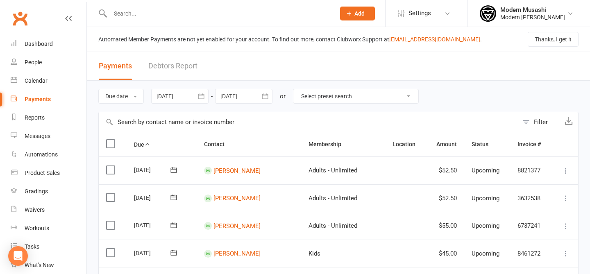
scroll to position [718, 0]
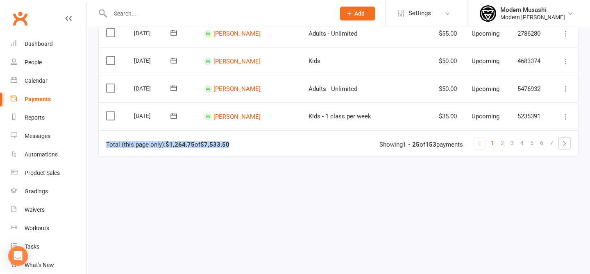
drag, startPoint x: 216, startPoint y: 148, endPoint x: 231, endPoint y: 147, distance: 14.3
click at [231, 147] on td "Total (this page only): $1,264.75 of $7,533.50 1 2 3 4 5 6 7 Showing 1 - 25 of …" at bounding box center [338, 143] width 479 height 26
click at [229, 147] on strong "$7,533.50" at bounding box center [214, 144] width 29 height 7
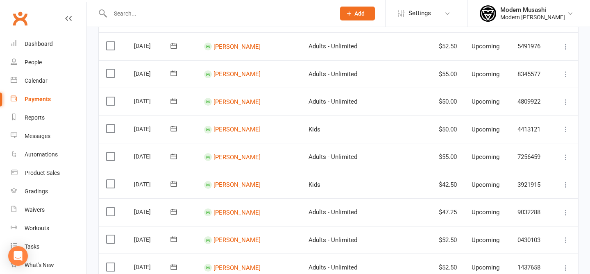
scroll to position [0, 0]
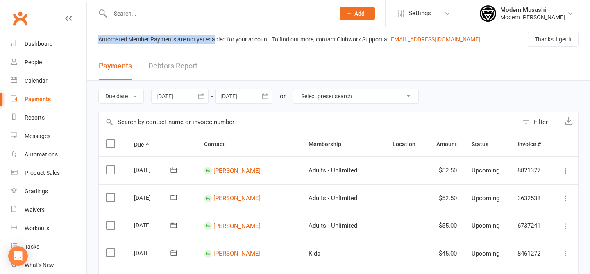
drag, startPoint x: 104, startPoint y: 34, endPoint x: 216, endPoint y: 40, distance: 111.6
click at [216, 40] on div "Automated Member Payments are not yet enabled for your account. To find out mor…" at bounding box center [338, 39] width 503 height 25
click at [216, 40] on div "Automated Member Payments are not yet enabled for your account. To find out mor…" at bounding box center [290, 39] width 384 height 9
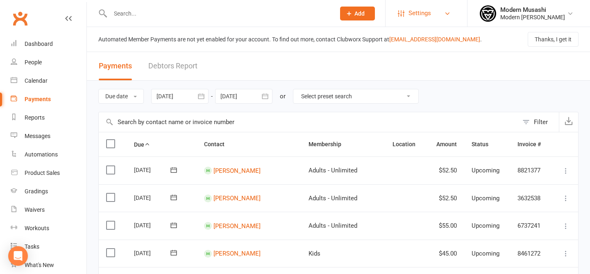
click at [431, 11] on link "Settings" at bounding box center [426, 13] width 57 height 18
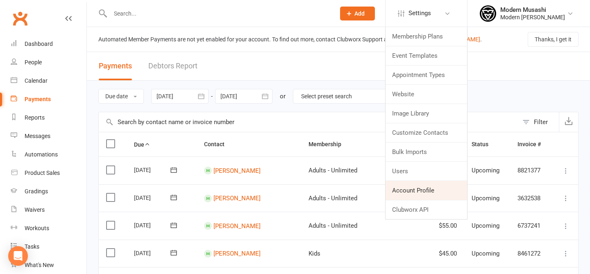
click at [408, 187] on link "Account Profile" at bounding box center [427, 190] width 82 height 19
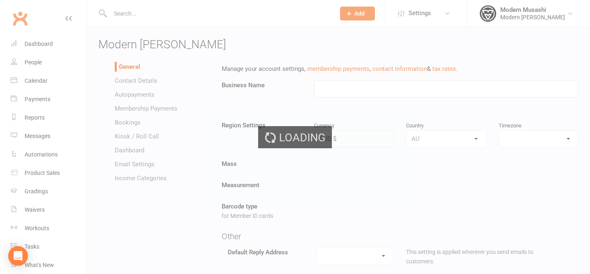
type input "Modern [PERSON_NAME]"
select select "Australia/Sydney"
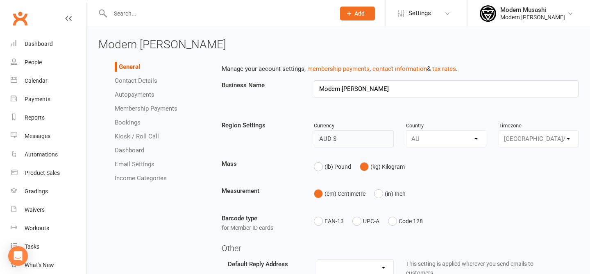
click at [127, 98] on link "Autopayments" at bounding box center [135, 94] width 40 height 7
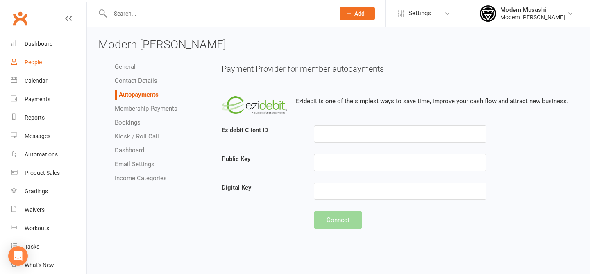
click at [45, 61] on link "People" at bounding box center [49, 62] width 76 height 18
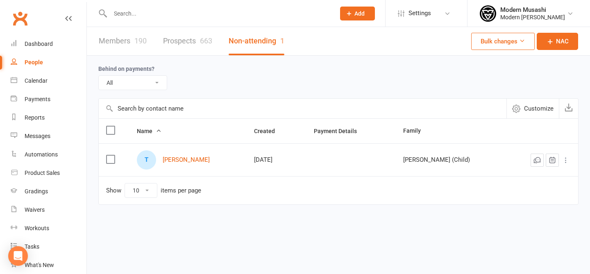
click at [18, 26] on link "Clubworx" at bounding box center [20, 18] width 20 height 20
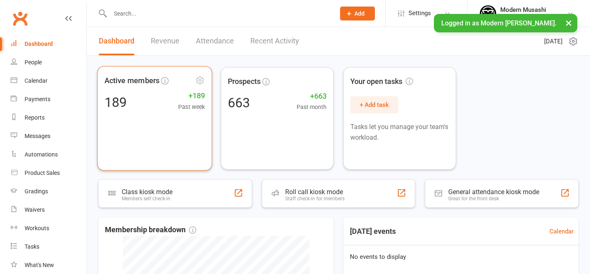
click at [147, 116] on div "Active members 189 +189 Past week" at bounding box center [154, 118] width 115 height 105
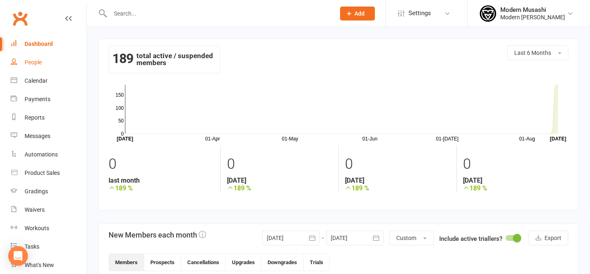
click at [46, 66] on link "People" at bounding box center [49, 62] width 76 height 18
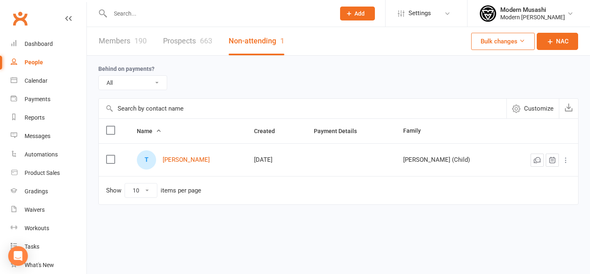
click at [113, 51] on link "Members 190" at bounding box center [123, 41] width 48 height 28
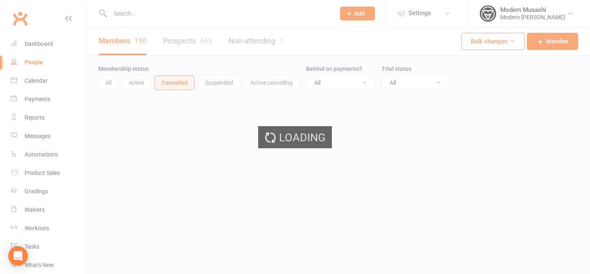
select select "50"
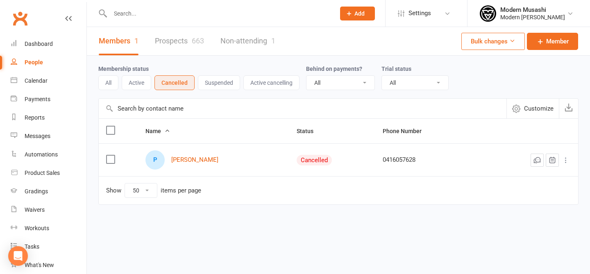
click at [98, 82] on button "All" at bounding box center [108, 82] width 20 height 15
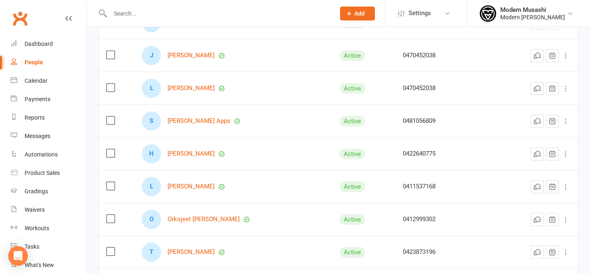
scroll to position [217, 0]
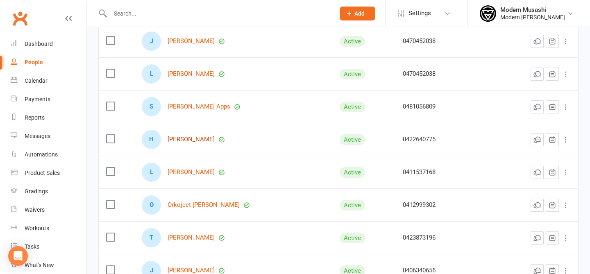
click at [184, 137] on link "Hammad Aziz" at bounding box center [191, 139] width 47 height 7
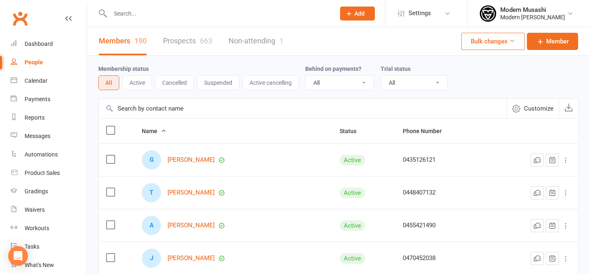
click at [526, 106] on span "Customize" at bounding box center [539, 109] width 30 height 10
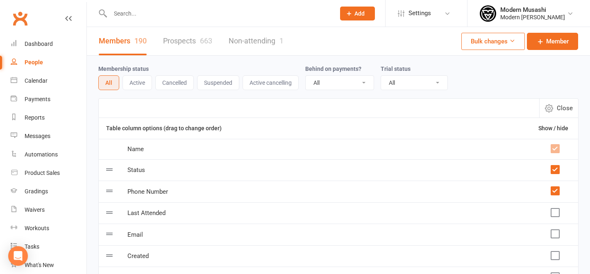
click at [105, 82] on button "All" at bounding box center [108, 82] width 21 height 15
click at [123, 49] on link "Members 190" at bounding box center [123, 41] width 48 height 28
click at [420, 89] on select "All Active and expired trials All active trials Active trial (no other membersh…" at bounding box center [414, 83] width 66 height 14
click at [383, 76] on select "All Active and expired trials All active trials Active trial (no other membersh…" at bounding box center [414, 83] width 66 height 14
click at [409, 80] on select "All Active and expired trials All active trials Active trial (no other membersh…" at bounding box center [414, 83] width 66 height 14
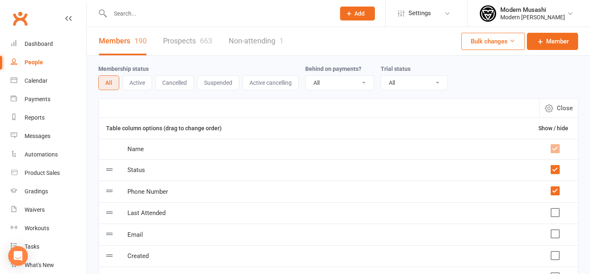
click at [383, 76] on select "All Active and expired trials All active trials Active trial (no other membersh…" at bounding box center [414, 83] width 66 height 14
click at [548, 106] on icon "button" at bounding box center [549, 108] width 8 height 8
select select "50"
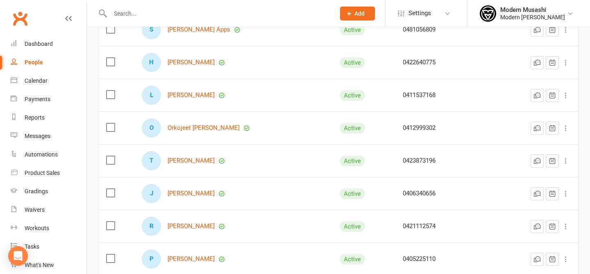
scroll to position [298, 0]
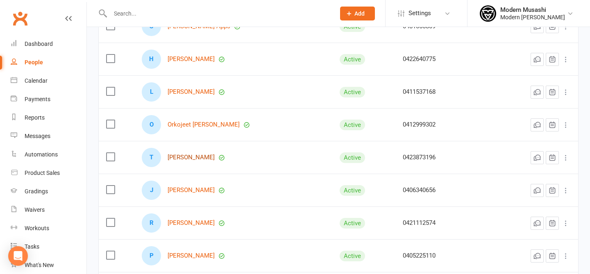
click at [195, 157] on link "Talia Bannon" at bounding box center [191, 157] width 47 height 7
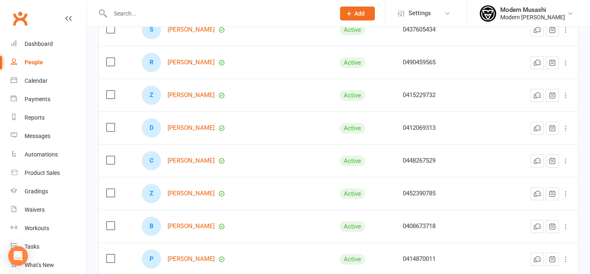
scroll to position [721, 0]
click at [188, 192] on link "Zizo Chebib" at bounding box center [191, 192] width 47 height 7
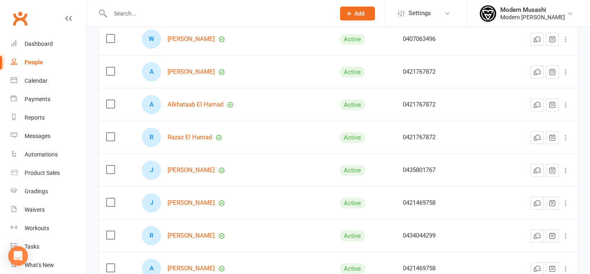
scroll to position [1309, 0]
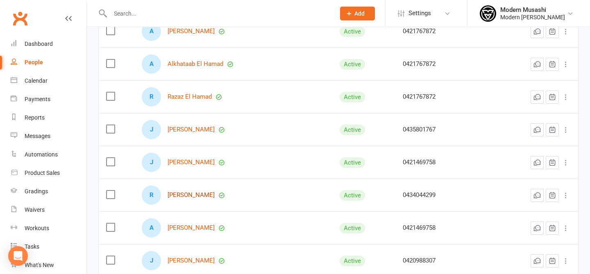
click at [191, 196] on link "Richard Eusebio" at bounding box center [191, 195] width 47 height 7
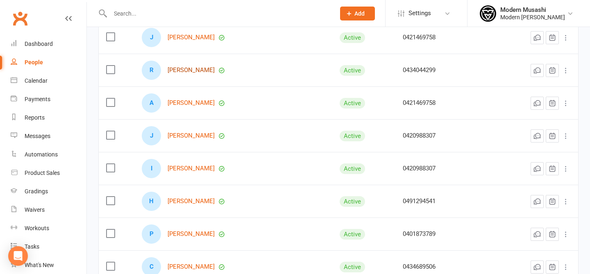
scroll to position [1445, 0]
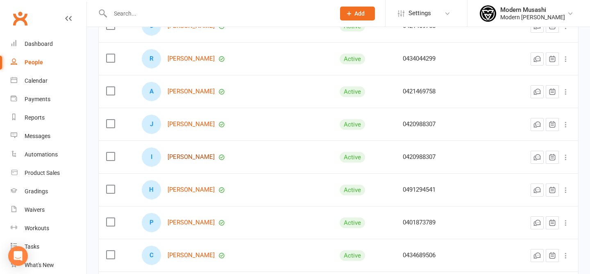
click at [191, 159] on link "Isabelle Evans" at bounding box center [191, 157] width 47 height 7
click at [189, 124] on link "Jack Evans" at bounding box center [191, 124] width 47 height 7
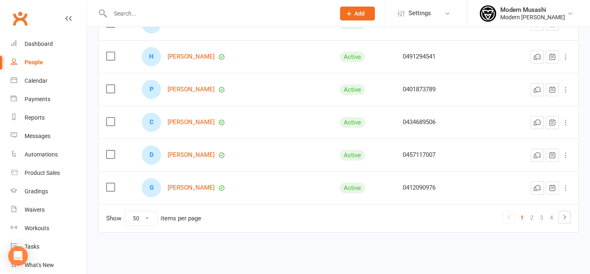
scroll to position [1581, 0]
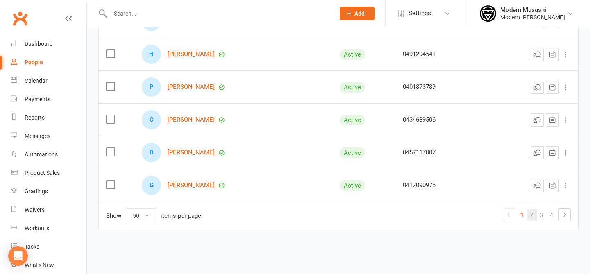
click at [532, 215] on link "2" at bounding box center [532, 214] width 10 height 11
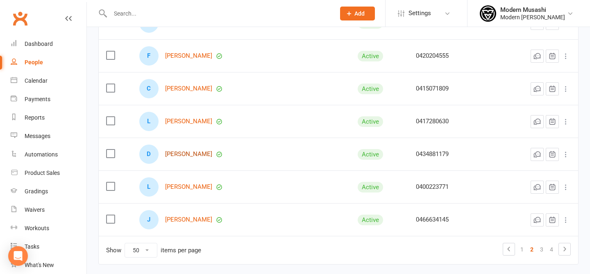
scroll to position [1548, 0]
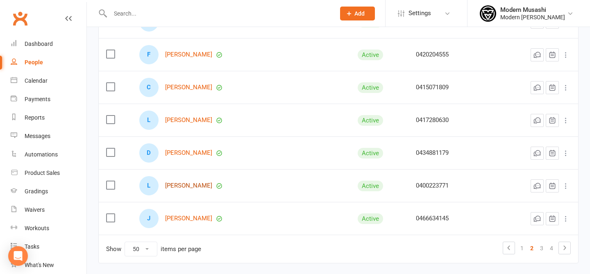
click at [184, 187] on link "Laszlo Ludas" at bounding box center [188, 185] width 47 height 7
click at [540, 247] on link "3" at bounding box center [542, 248] width 10 height 11
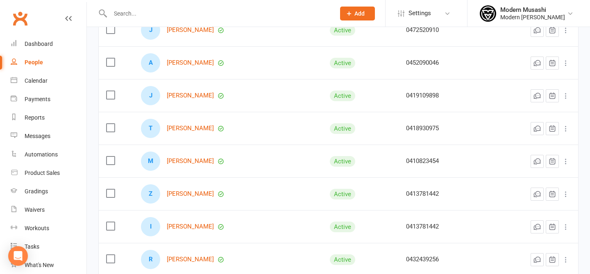
scroll to position [724, 0]
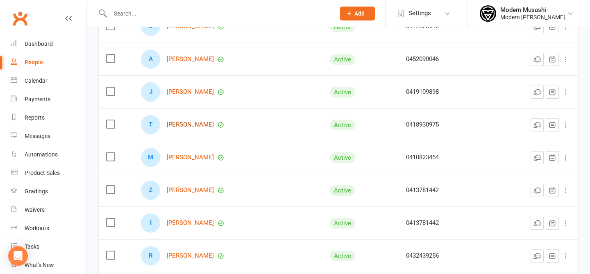
click at [188, 123] on link "Taylah Murphy" at bounding box center [190, 124] width 47 height 7
click at [193, 157] on link "Matthew Newcombe" at bounding box center [190, 157] width 47 height 7
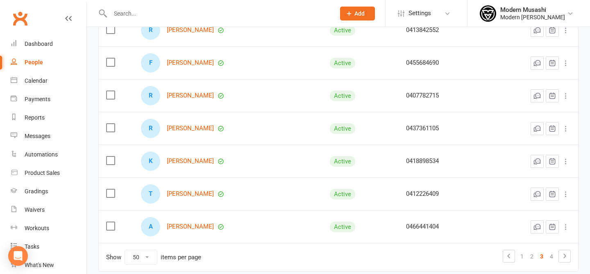
scroll to position [1550, 0]
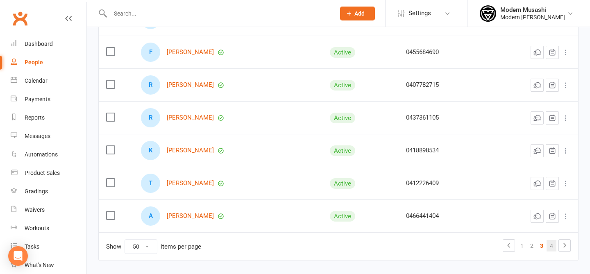
click at [553, 248] on link "4" at bounding box center [552, 245] width 10 height 11
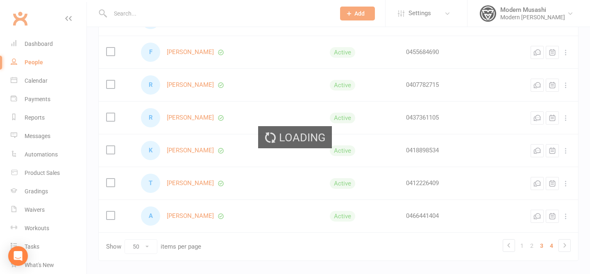
scroll to position [1253, 0]
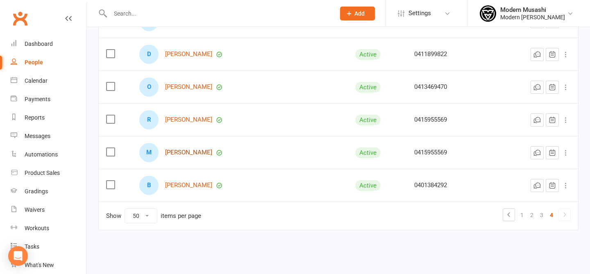
click at [181, 150] on link "Marcel Zelic" at bounding box center [188, 152] width 47 height 7
click at [185, 118] on link "Raphael Zelic" at bounding box center [188, 119] width 47 height 7
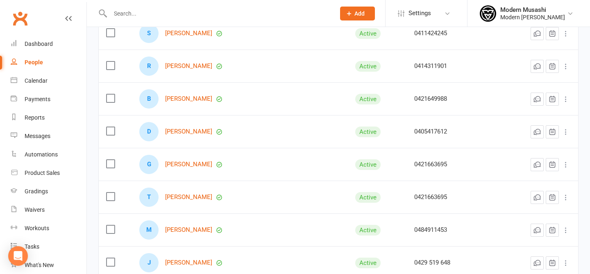
scroll to position [812, 0]
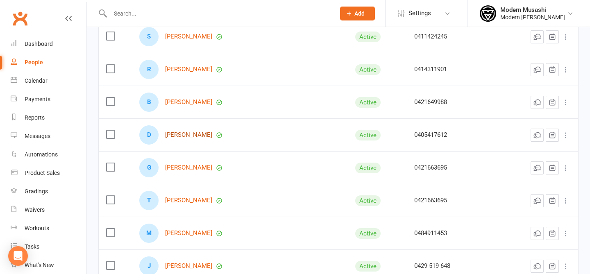
click at [184, 136] on link "Donny Vales" at bounding box center [188, 135] width 47 height 7
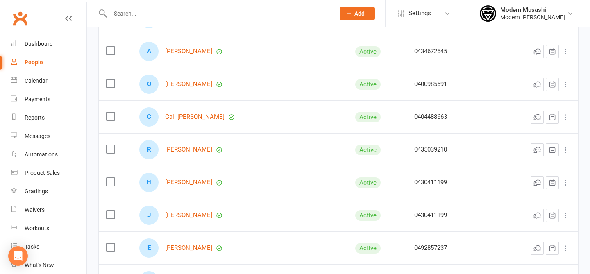
scroll to position [500, 0]
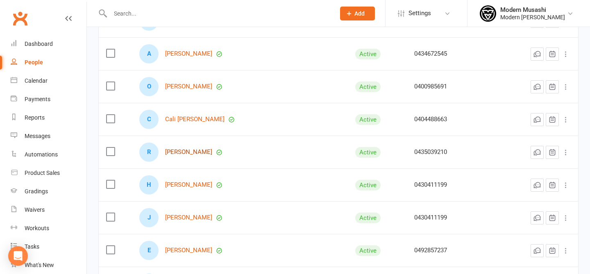
click at [187, 152] on link "Ruby Thorne" at bounding box center [188, 152] width 47 height 7
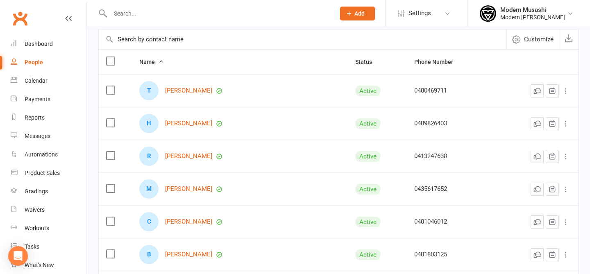
scroll to position [68, 0]
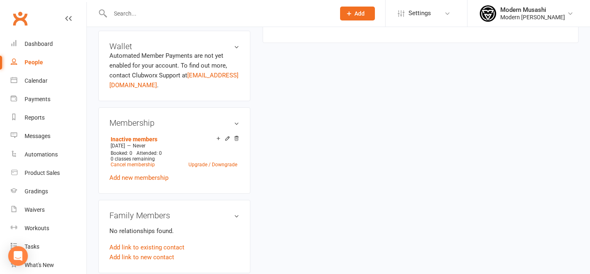
scroll to position [228, 0]
click at [132, 164] on link "Cancel membership" at bounding box center [133, 165] width 44 height 6
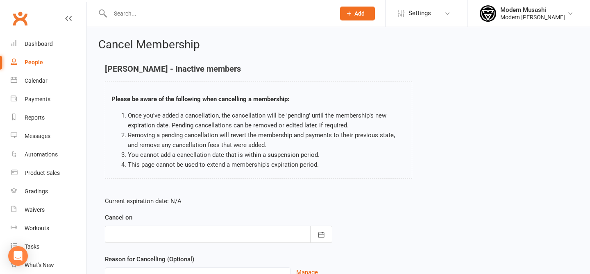
scroll to position [80, 0]
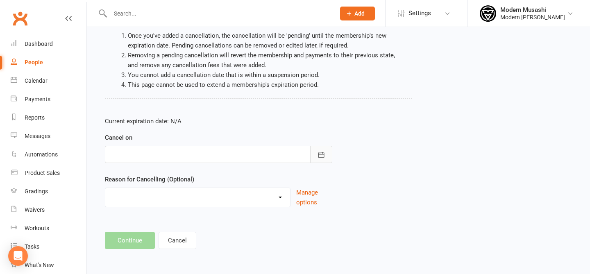
click at [321, 155] on icon "button" at bounding box center [321, 155] width 8 height 8
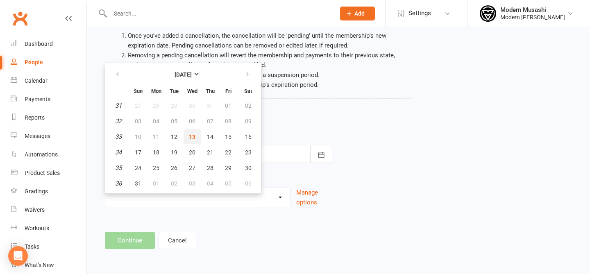
click at [190, 138] on span "13" at bounding box center [192, 137] width 7 height 7
type input "[DATE]"
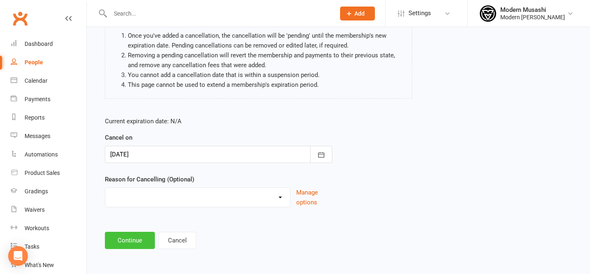
click at [140, 235] on button "Continue" at bounding box center [130, 240] width 50 height 17
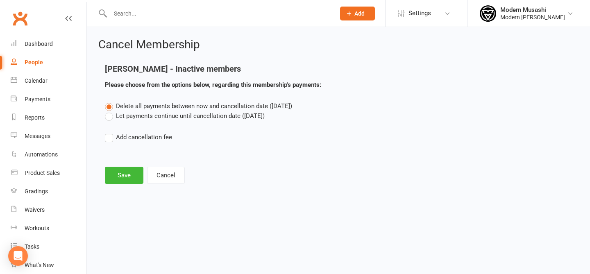
scroll to position [0, 0]
click at [125, 180] on button "Save" at bounding box center [124, 175] width 39 height 17
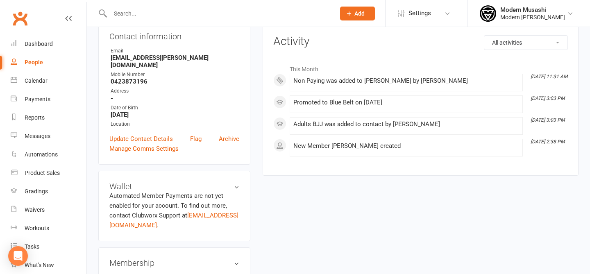
scroll to position [170, 0]
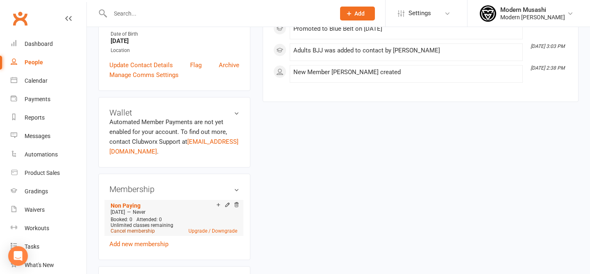
click at [142, 228] on link "Cancel membership" at bounding box center [133, 231] width 44 height 6
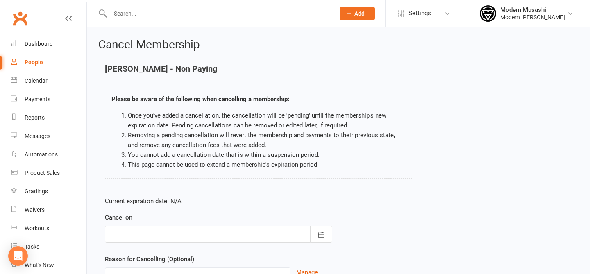
scroll to position [80, 0]
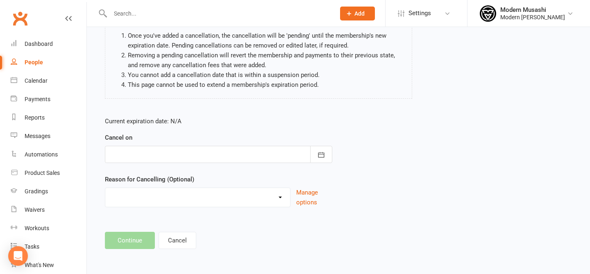
click at [160, 159] on div at bounding box center [218, 154] width 227 height 17
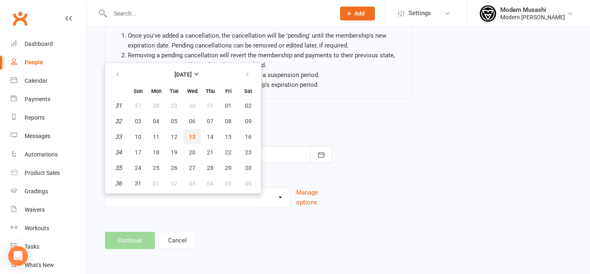
click at [189, 140] on span "13" at bounding box center [192, 137] width 7 height 7
type input "[DATE]"
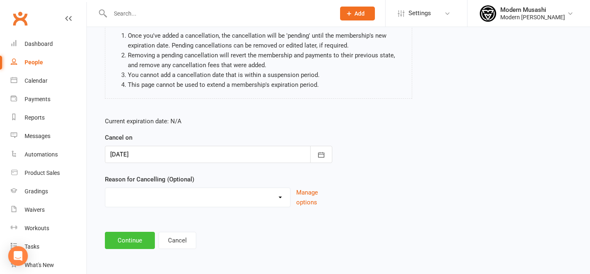
click at [132, 243] on button "Continue" at bounding box center [130, 240] width 50 height 17
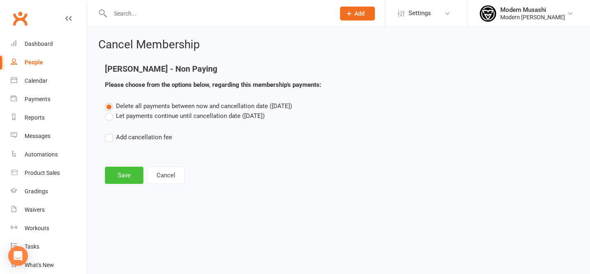
click at [121, 180] on button "Save" at bounding box center [124, 175] width 39 height 17
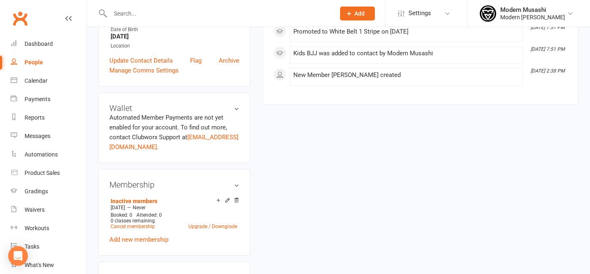
scroll to position [253, 0]
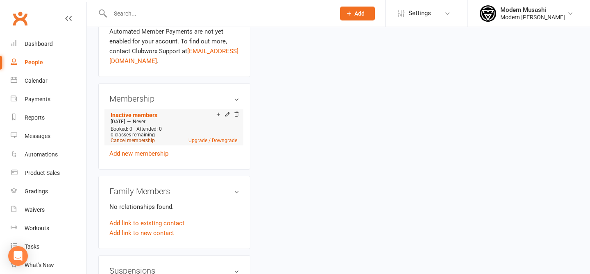
click at [141, 143] on link "Cancel membership" at bounding box center [133, 141] width 44 height 6
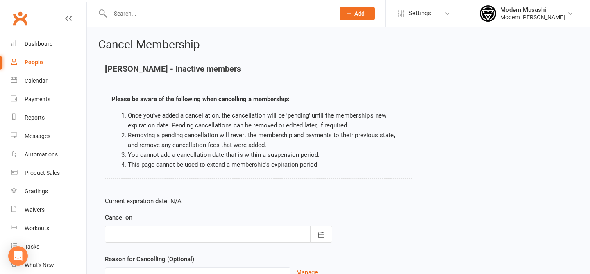
scroll to position [80, 0]
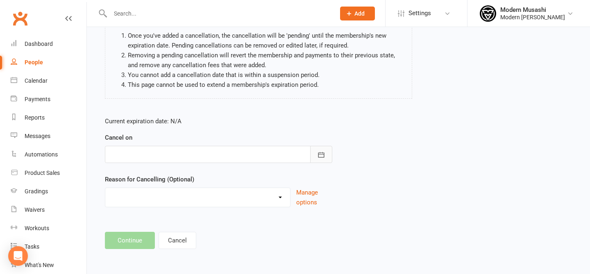
click at [329, 158] on button "button" at bounding box center [321, 154] width 22 height 17
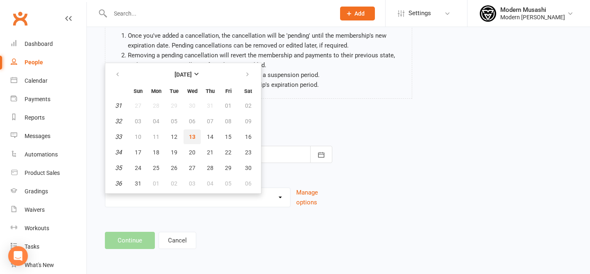
click at [195, 135] on button "13" at bounding box center [192, 137] width 17 height 15
type input "[DATE]"
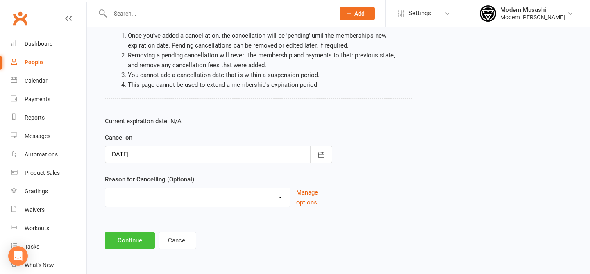
click at [140, 246] on button "Continue" at bounding box center [130, 240] width 50 height 17
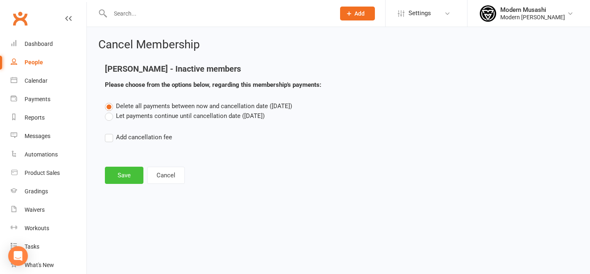
click at [128, 179] on button "Save" at bounding box center [124, 175] width 39 height 17
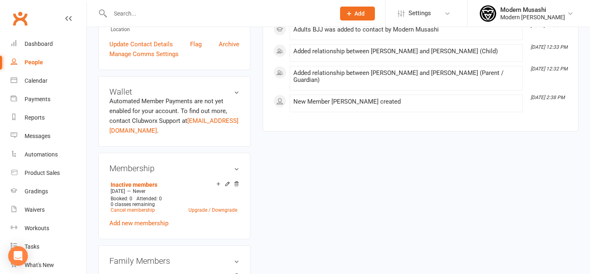
scroll to position [190, 0]
click at [138, 210] on link "Cancel membership" at bounding box center [133, 211] width 44 height 6
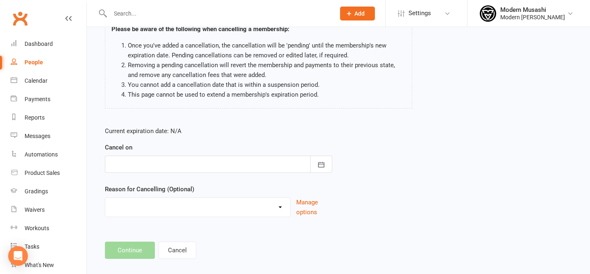
scroll to position [80, 0]
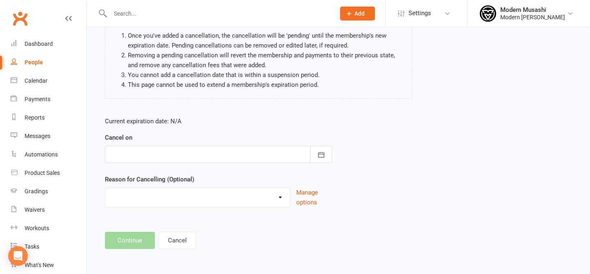
click at [304, 156] on div at bounding box center [218, 154] width 227 height 17
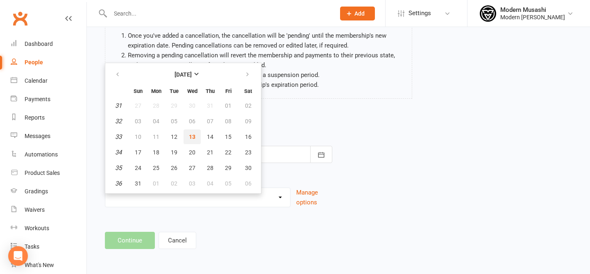
click at [187, 136] on button "13" at bounding box center [192, 137] width 17 height 15
type input "[DATE]"
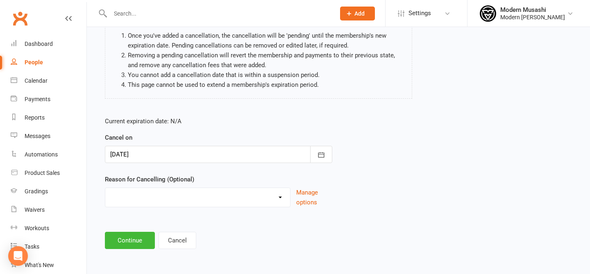
click at [398, 160] on div "Current expiration date: N/A Cancel on [DATE] [DATE] Sun Mon Tue Wed Thu Fri Sa…" at bounding box center [338, 164] width 479 height 109
click at [125, 245] on button "Continue" at bounding box center [130, 240] width 50 height 17
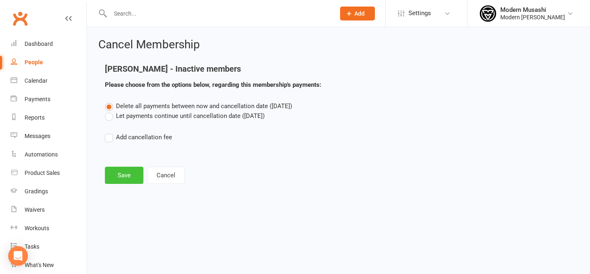
click at [124, 184] on button "Save" at bounding box center [124, 175] width 39 height 17
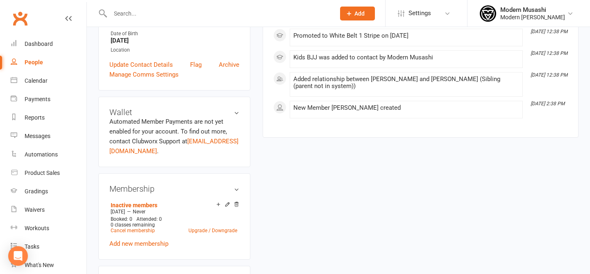
scroll to position [168, 0]
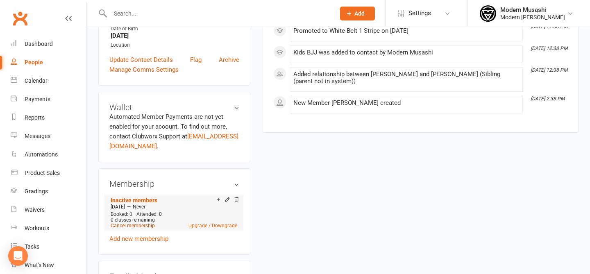
click at [129, 227] on link "Cancel membership" at bounding box center [133, 226] width 44 height 6
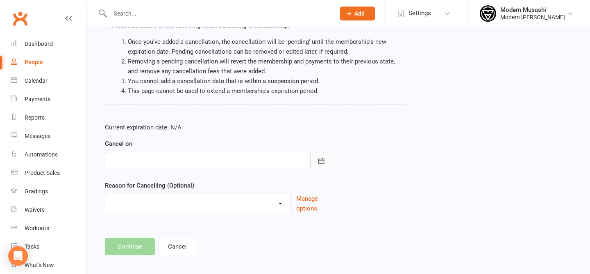
scroll to position [80, 0]
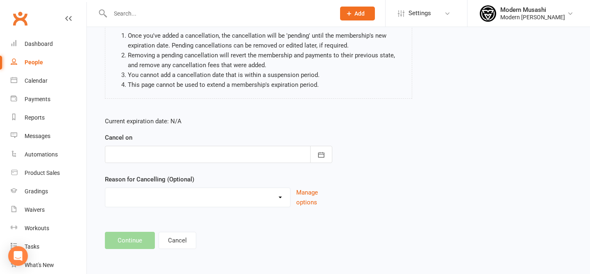
click at [256, 155] on div at bounding box center [218, 154] width 227 height 17
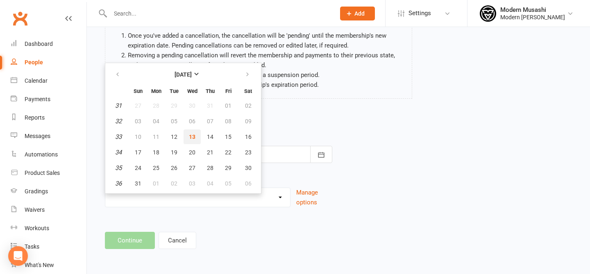
click at [196, 138] on button "13" at bounding box center [192, 137] width 17 height 15
type input "[DATE]"
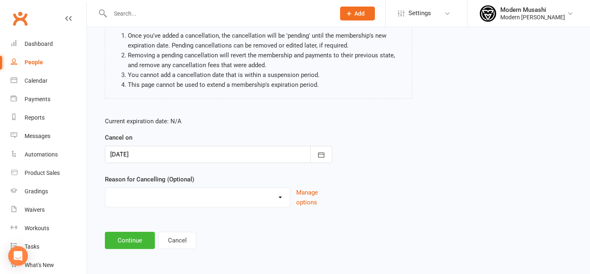
click at [130, 265] on html "Prospect Member Non-attending contact Class / event Appointment Grading event T…" at bounding box center [295, 97] width 590 height 354
click at [130, 240] on button "Continue" at bounding box center [130, 240] width 50 height 17
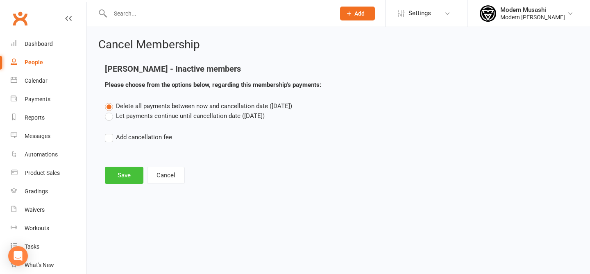
click at [125, 175] on button "Save" at bounding box center [124, 175] width 39 height 17
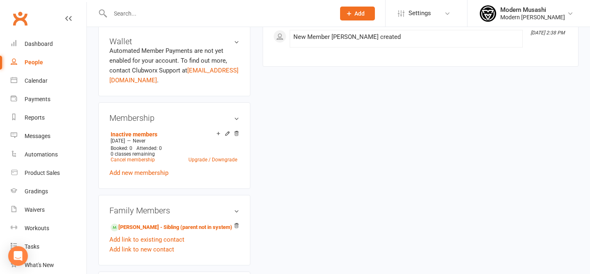
scroll to position [243, 0]
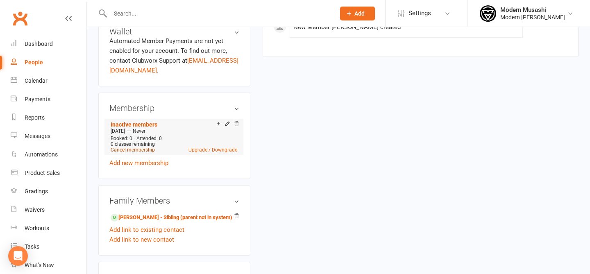
click at [145, 151] on link "Cancel membership" at bounding box center [133, 150] width 44 height 6
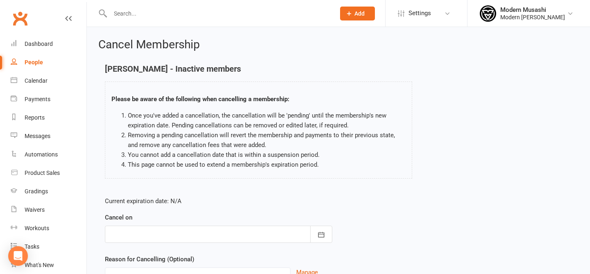
click at [205, 229] on div at bounding box center [218, 234] width 227 height 17
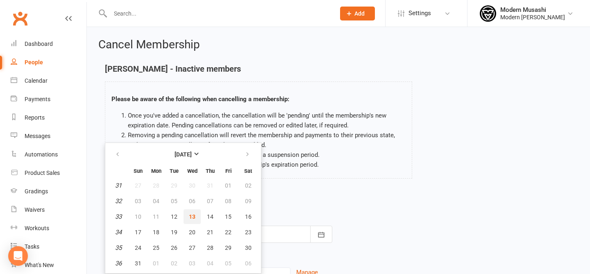
click at [194, 218] on span "13" at bounding box center [192, 217] width 7 height 7
type input "13 Aug 2025"
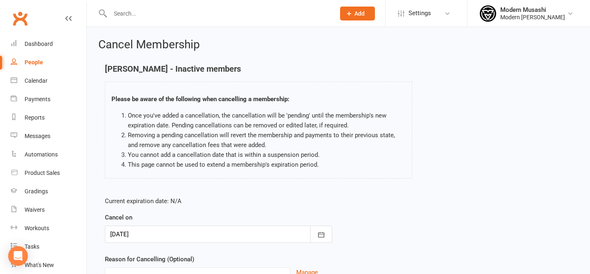
click at [334, 160] on li "This page cannot be used to extend a membership's expiration period." at bounding box center [267, 165] width 278 height 10
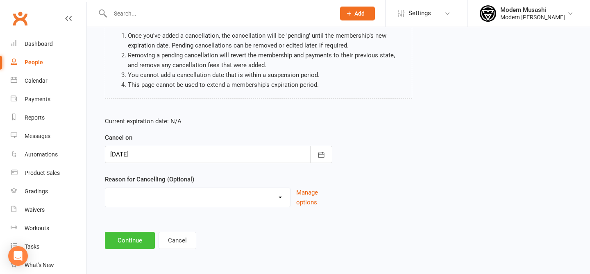
click at [127, 243] on button "Continue" at bounding box center [130, 240] width 50 height 17
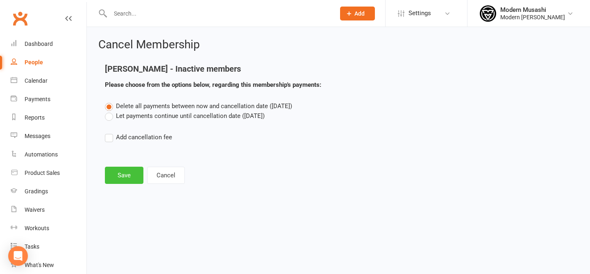
click at [123, 177] on button "Save" at bounding box center [124, 175] width 39 height 17
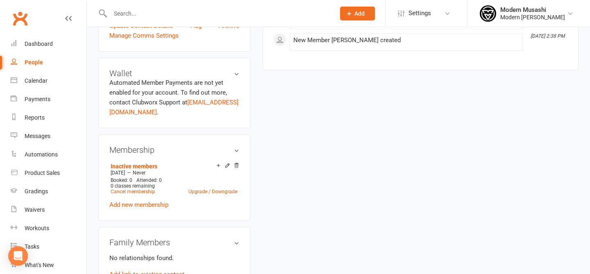
scroll to position [217, 0]
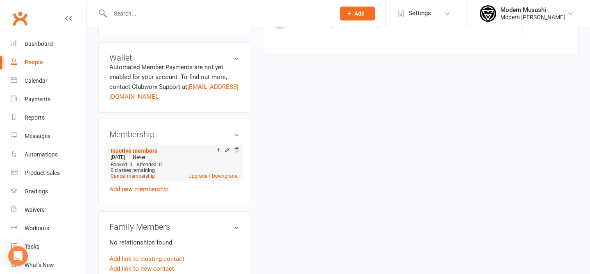
click at [141, 177] on link "Cancel membership" at bounding box center [133, 176] width 44 height 6
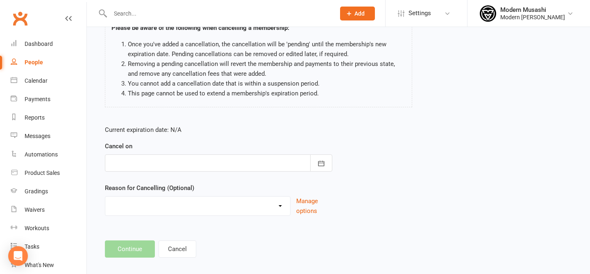
scroll to position [80, 0]
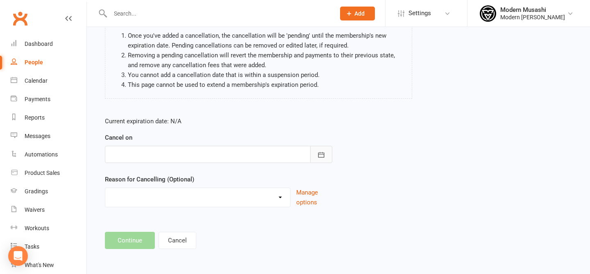
click at [325, 155] on icon "button" at bounding box center [321, 155] width 8 height 8
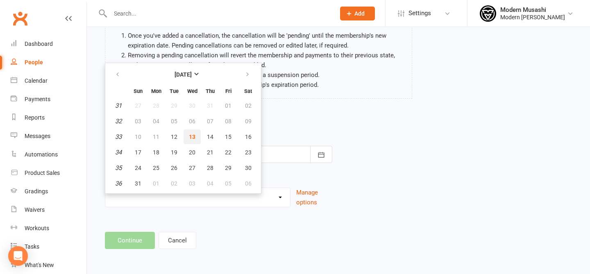
click at [192, 135] on span "13" at bounding box center [192, 137] width 7 height 7
type input "13 Aug 2025"
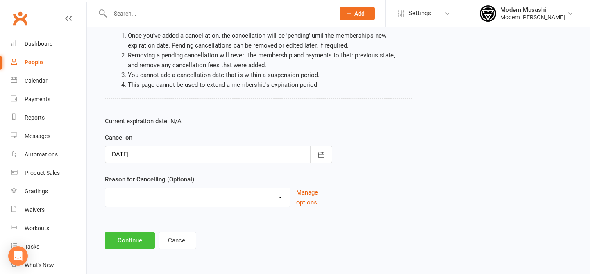
click at [139, 245] on button "Continue" at bounding box center [130, 240] width 50 height 17
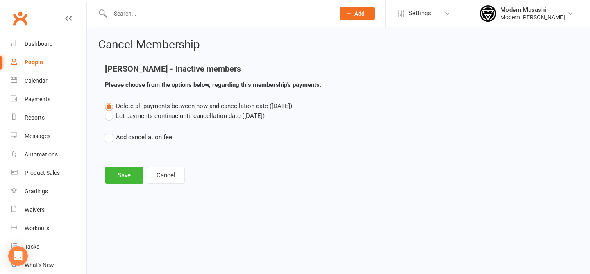
scroll to position [0, 0]
click at [131, 170] on button "Save" at bounding box center [124, 175] width 39 height 17
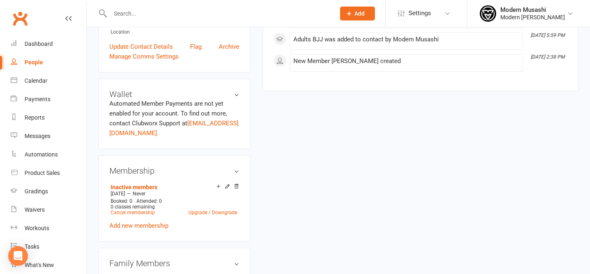
scroll to position [182, 0]
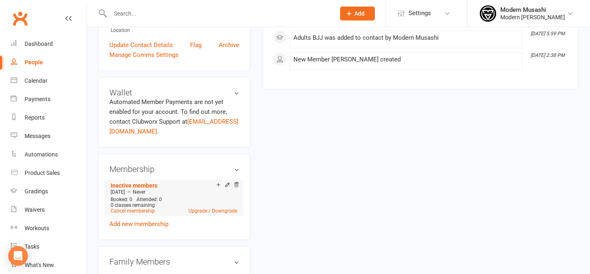
click at [238, 188] on icon at bounding box center [237, 185] width 6 height 6
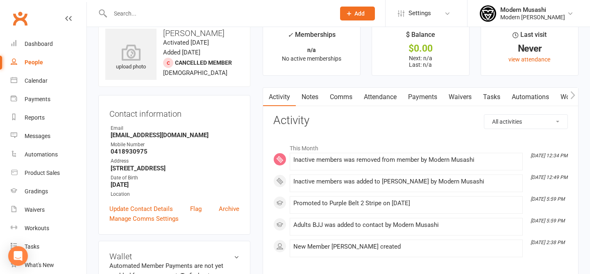
scroll to position [0, 0]
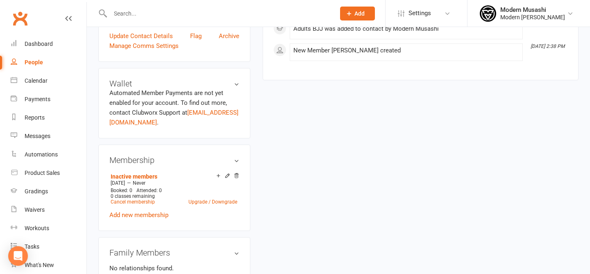
scroll to position [190, 0]
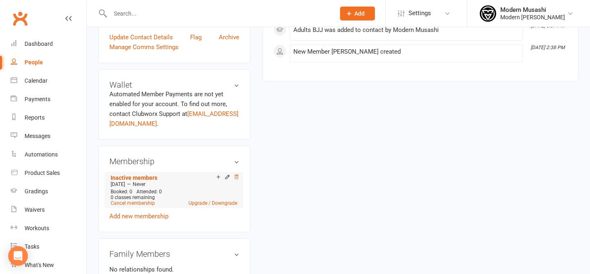
click at [237, 178] on icon at bounding box center [237, 177] width 6 height 6
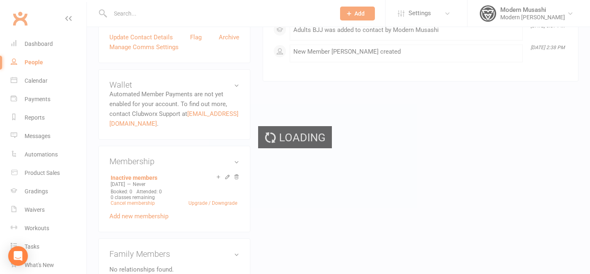
scroll to position [189, 0]
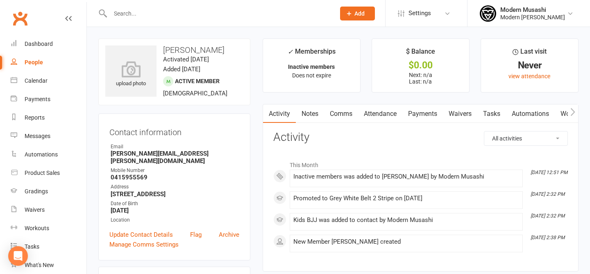
scroll to position [125, 0]
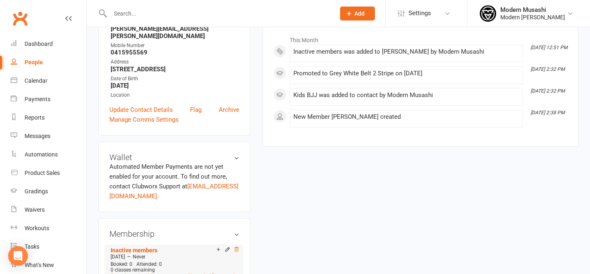
click at [234, 247] on icon at bounding box center [237, 250] width 6 height 6
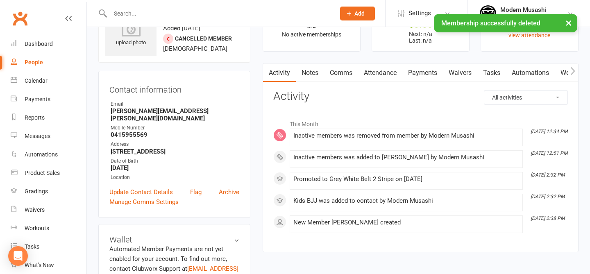
scroll to position [44, 0]
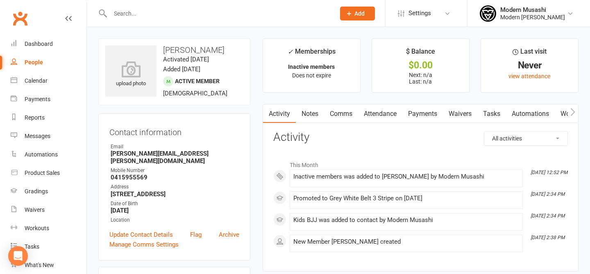
scroll to position [141, 0]
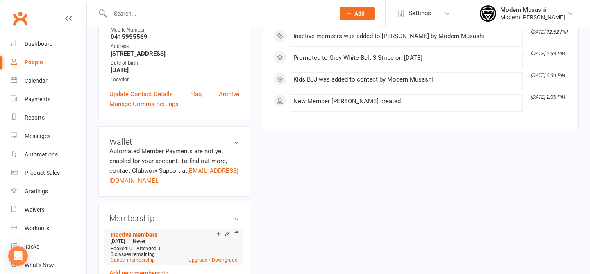
click at [234, 238] on div "Aug 11 2025 — Never" at bounding box center [174, 241] width 131 height 7
click at [237, 231] on icon at bounding box center [237, 234] width 6 height 6
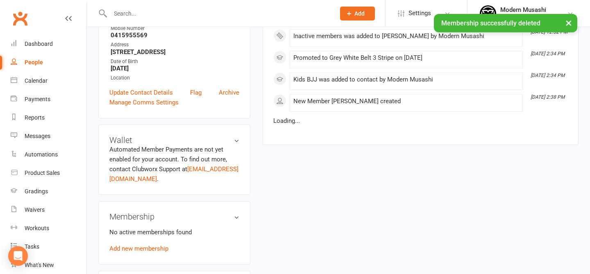
scroll to position [139, 0]
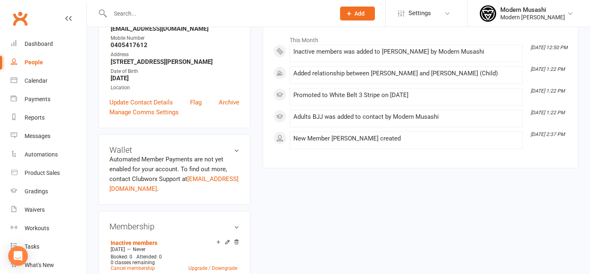
scroll to position [150, 0]
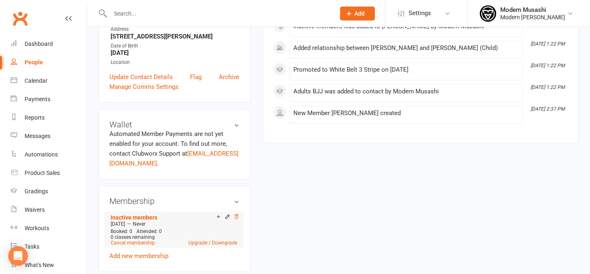
click at [237, 218] on icon at bounding box center [236, 216] width 4 height 5
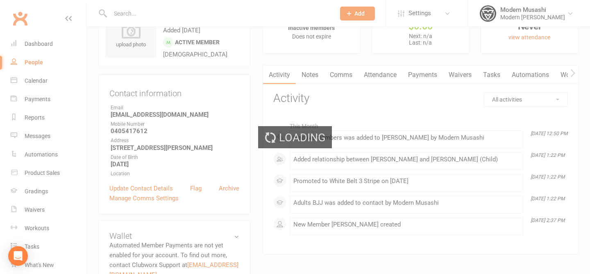
scroll to position [0, 0]
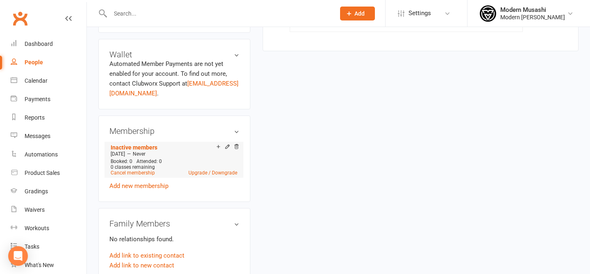
scroll to position [247, 0]
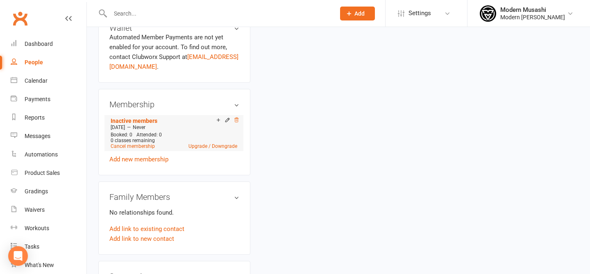
click at [236, 123] on icon at bounding box center [237, 120] width 6 height 6
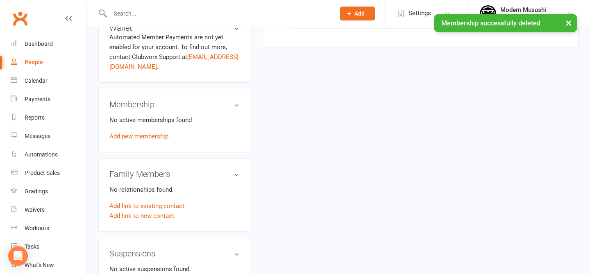
scroll to position [0, 0]
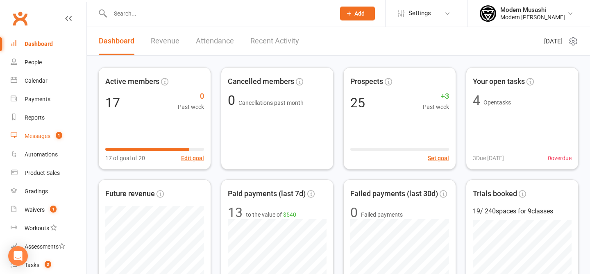
click at [54, 140] on link "Messages 1" at bounding box center [49, 136] width 76 height 18
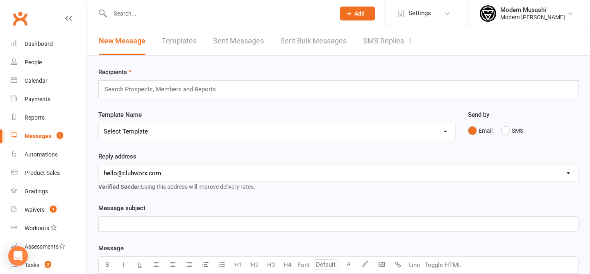
click at [375, 39] on link "SMS Replies 1" at bounding box center [387, 41] width 49 height 28
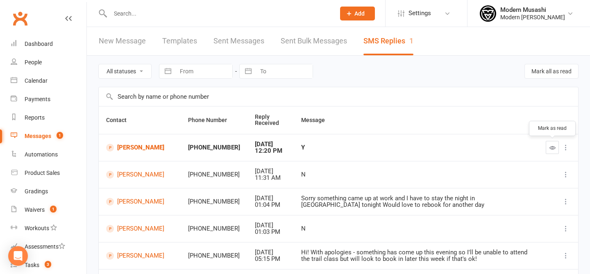
click at [554, 150] on icon "button" at bounding box center [553, 148] width 6 height 6
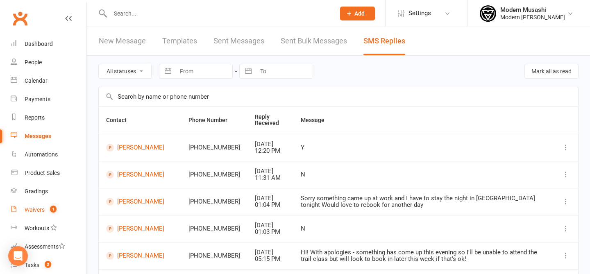
click at [25, 209] on div "Waivers" at bounding box center [35, 210] width 20 height 7
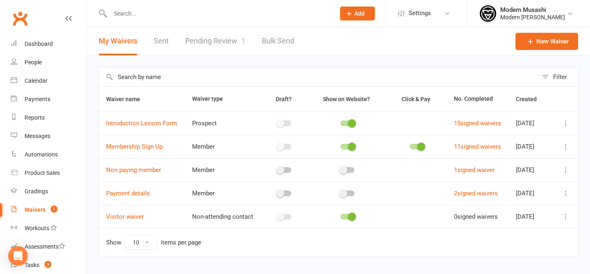
click at [223, 44] on link "Pending Review 1" at bounding box center [215, 41] width 60 height 28
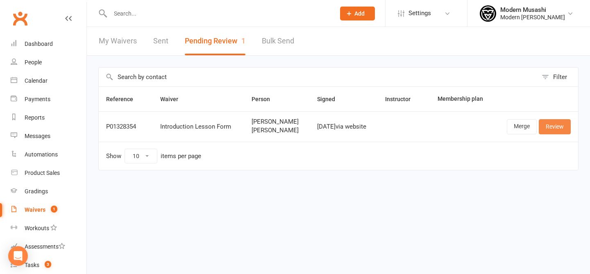
click at [554, 127] on link "Review" at bounding box center [555, 126] width 32 height 15
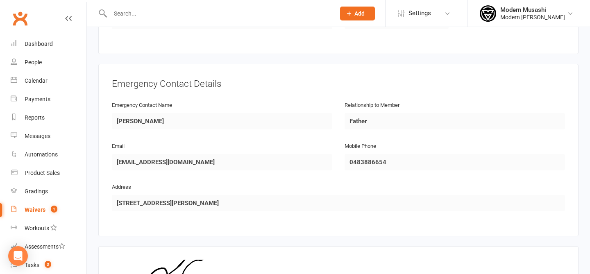
scroll to position [827, 0]
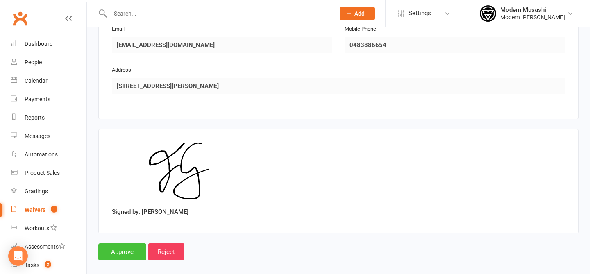
click at [128, 243] on input "Approve" at bounding box center [122, 251] width 48 height 17
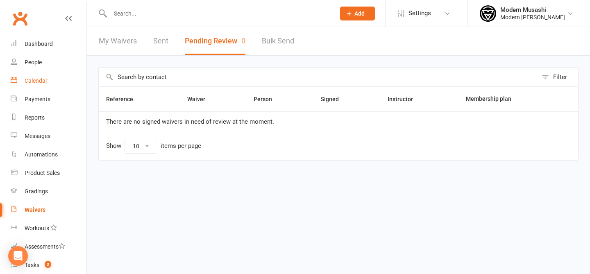
click at [38, 77] on div "Calendar" at bounding box center [36, 80] width 23 height 7
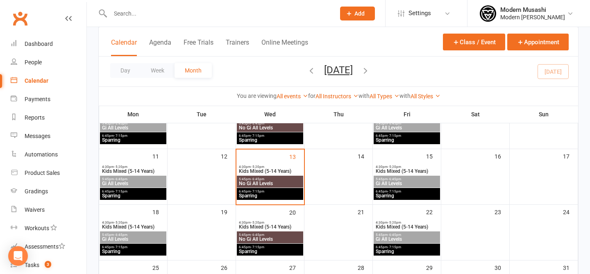
scroll to position [135, 0]
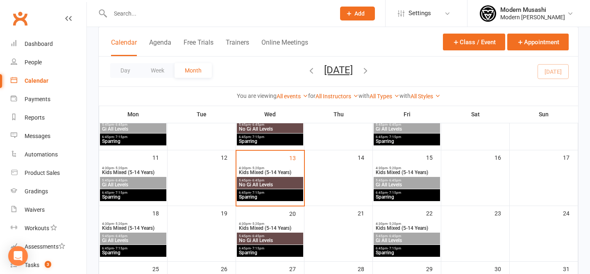
click at [264, 172] on span "Kids Mixed (5-14 Years)" at bounding box center [270, 172] width 63 height 5
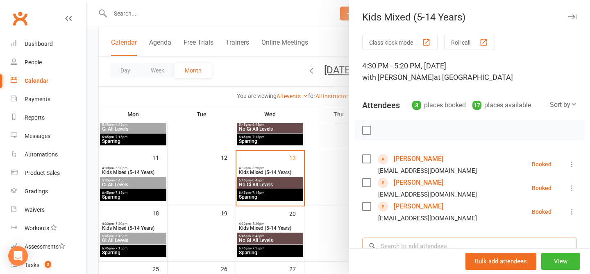
click at [397, 247] on input "search" at bounding box center [469, 246] width 215 height 17
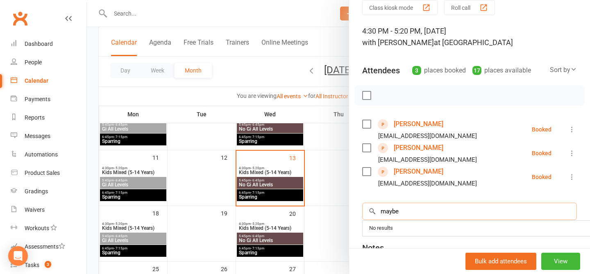
scroll to position [42, 0]
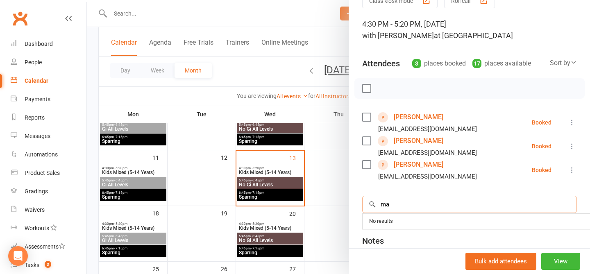
type input "m"
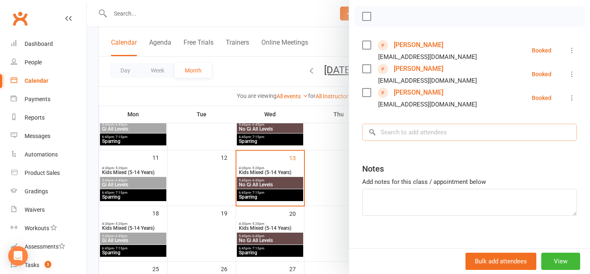
scroll to position [123, 0]
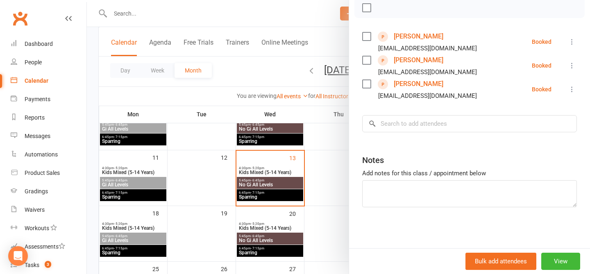
click at [173, 118] on div at bounding box center [338, 137] width 503 height 274
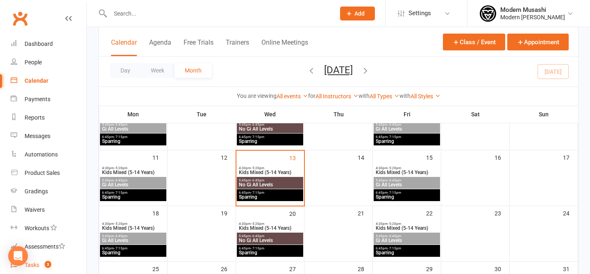
click at [50, 260] on link "Tasks 3" at bounding box center [49, 265] width 76 height 18
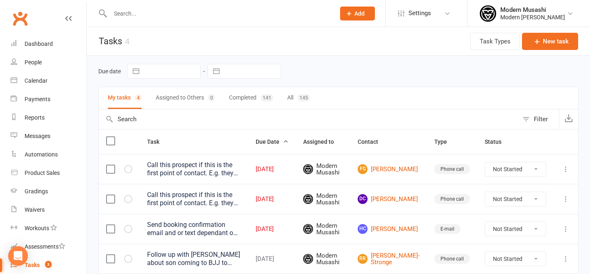
scroll to position [17, 0]
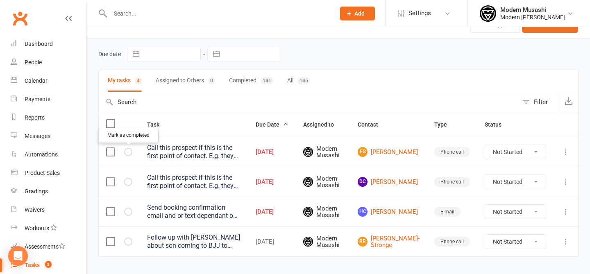
click at [125, 152] on button "button" at bounding box center [128, 152] width 8 height 8
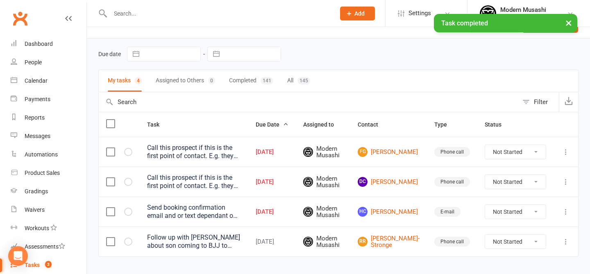
scroll to position [9, 0]
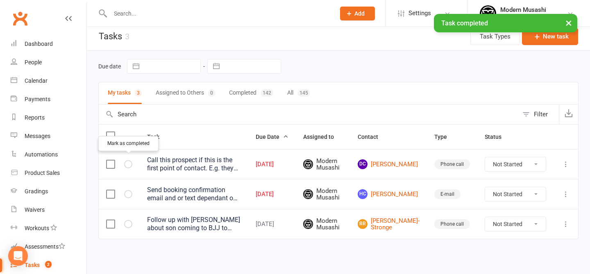
click at [128, 163] on button "button" at bounding box center [128, 164] width 8 height 8
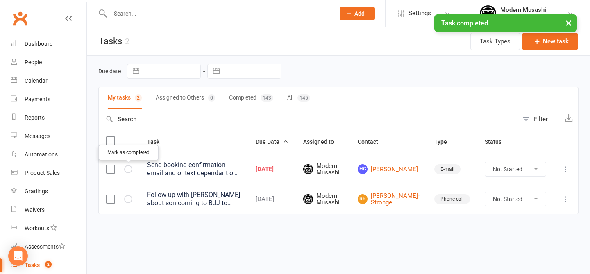
click at [0, 0] on icon "button" at bounding box center [0, 0] width 0 height 0
